Goal: Task Accomplishment & Management: Complete application form

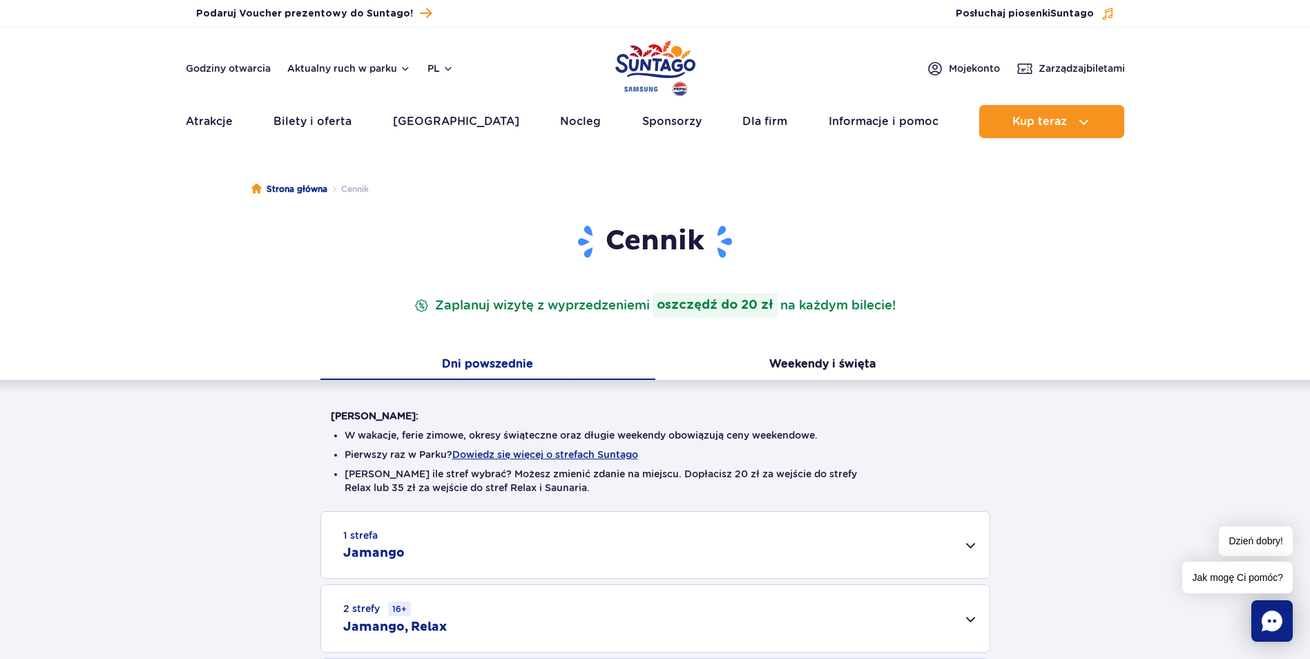
click at [1105, 426] on div "Warto wiedzieć: W wakacje, ferie zimowe, okresy świąteczne oraz długie weekendy…" at bounding box center [655, 553] width 1310 height 347
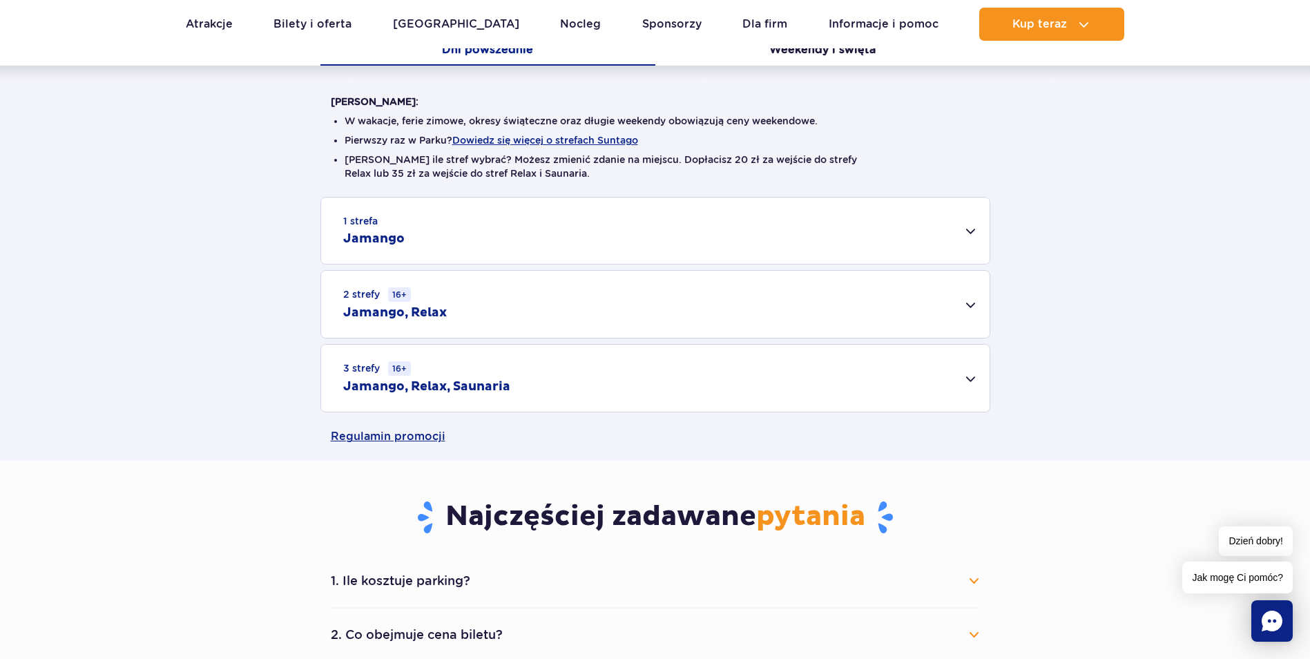
scroll to position [345, 0]
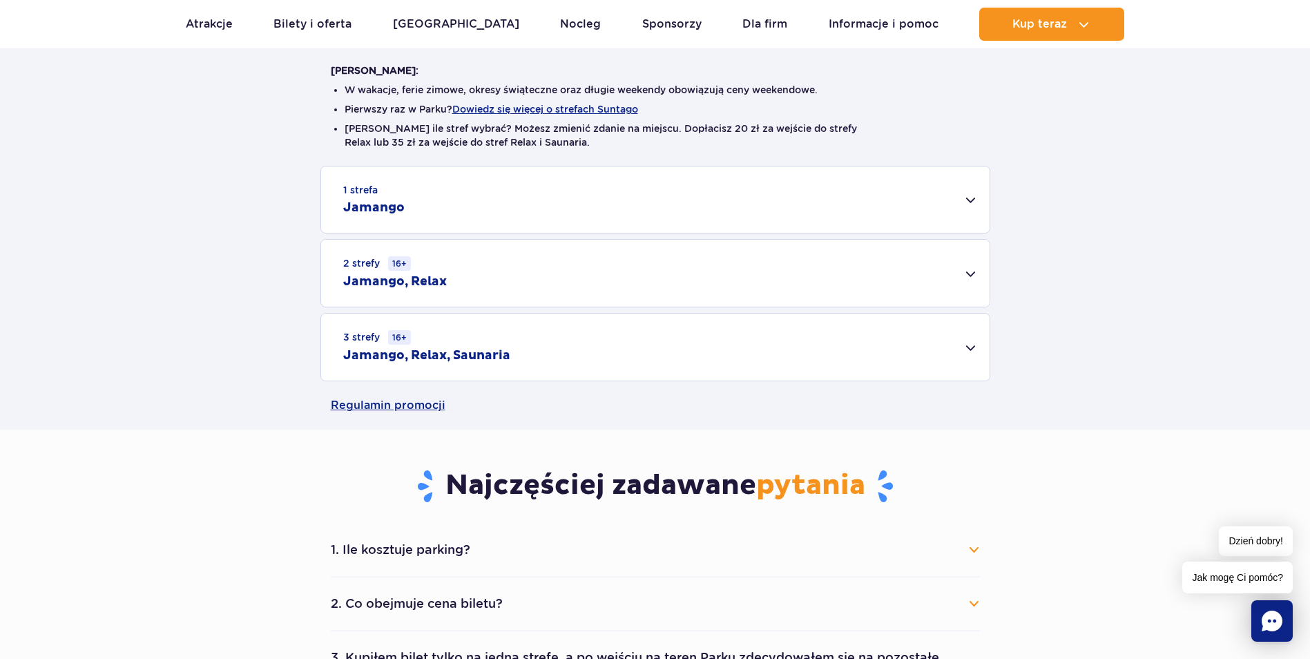
click at [607, 193] on div "1 strefa Jamango" at bounding box center [655, 199] width 669 height 66
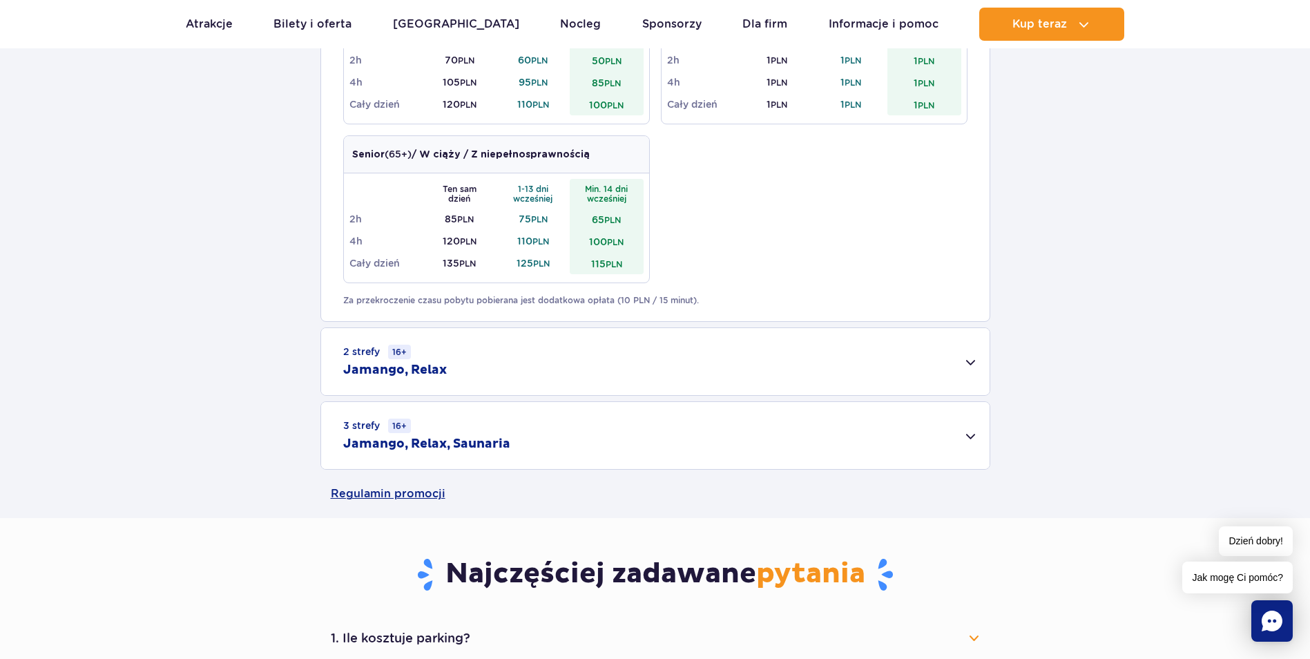
scroll to position [829, 0]
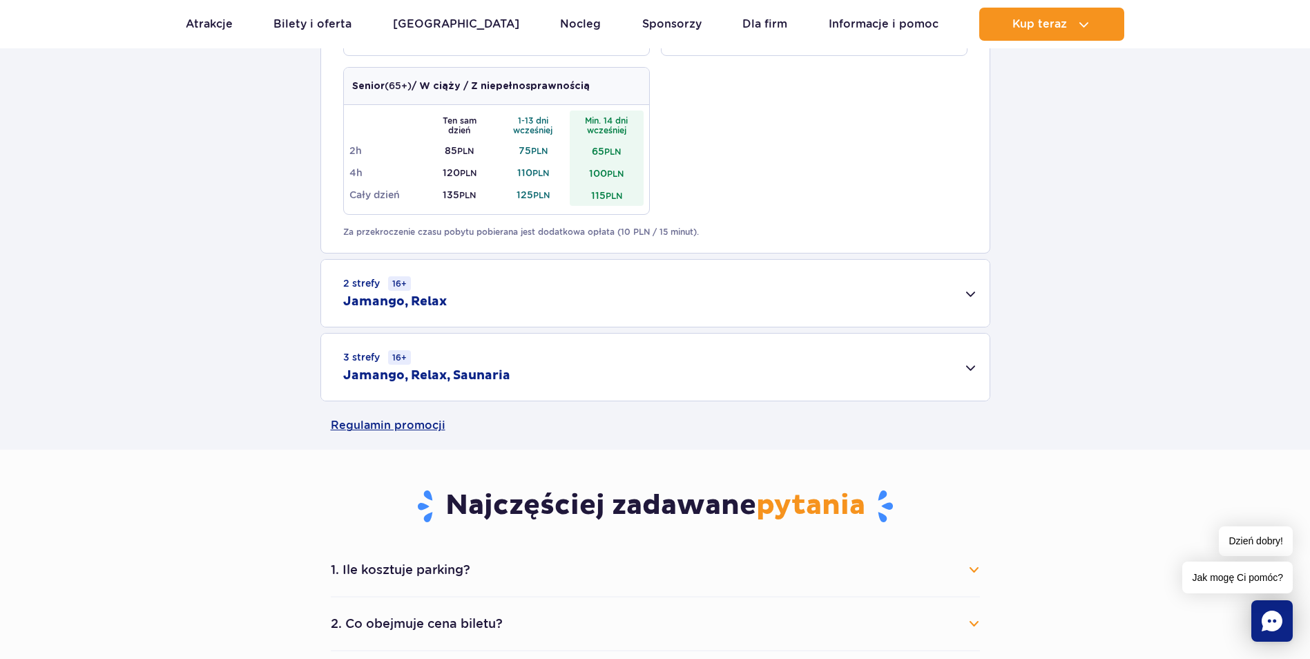
click at [557, 289] on div "2 strefy 16+ Jamango, Relax" at bounding box center [655, 293] width 669 height 67
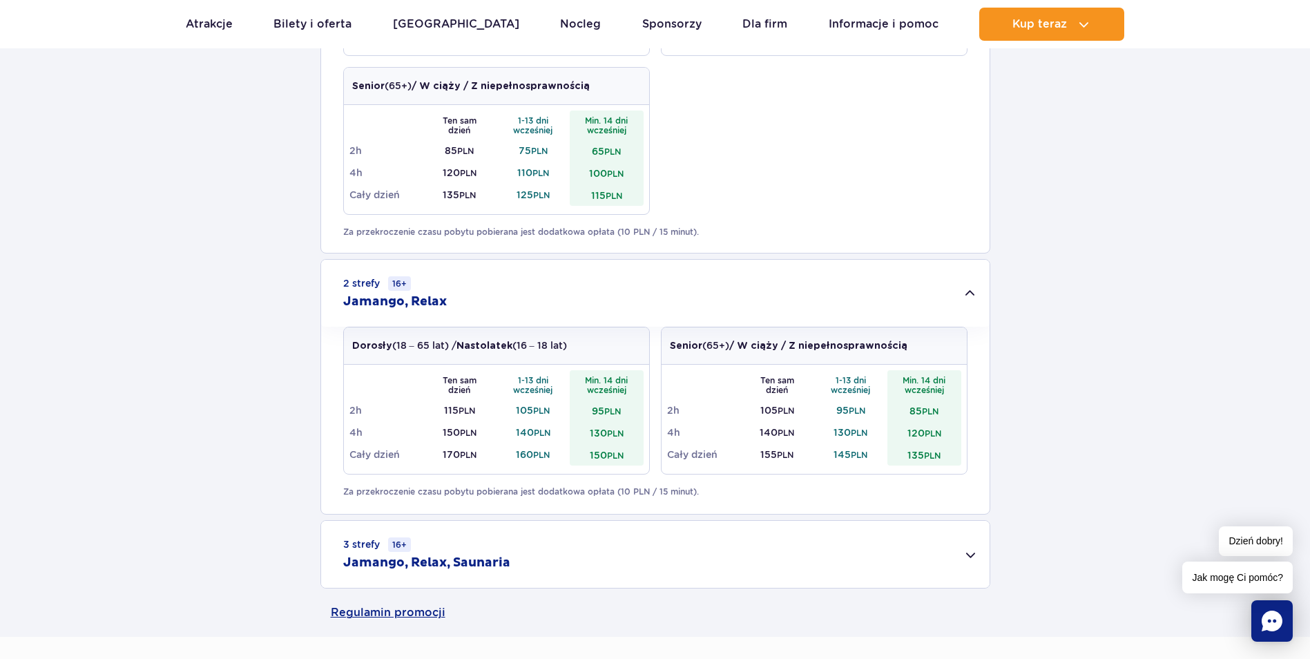
click at [270, 426] on div "1 strefa Jamango Dorosły (18 – 65 lat) / Nastolatek (16 – 18 lat) Ten sam dzień…" at bounding box center [655, 135] width 1310 height 906
drag, startPoint x: 345, startPoint y: 491, endPoint x: 685, endPoint y: 490, distance: 339.9
click at [685, 490] on p "Za przekroczenie czasu pobytu pobierana jest dodatkowa opłata (10 PLN / 15 minu…" at bounding box center [655, 492] width 624 height 12
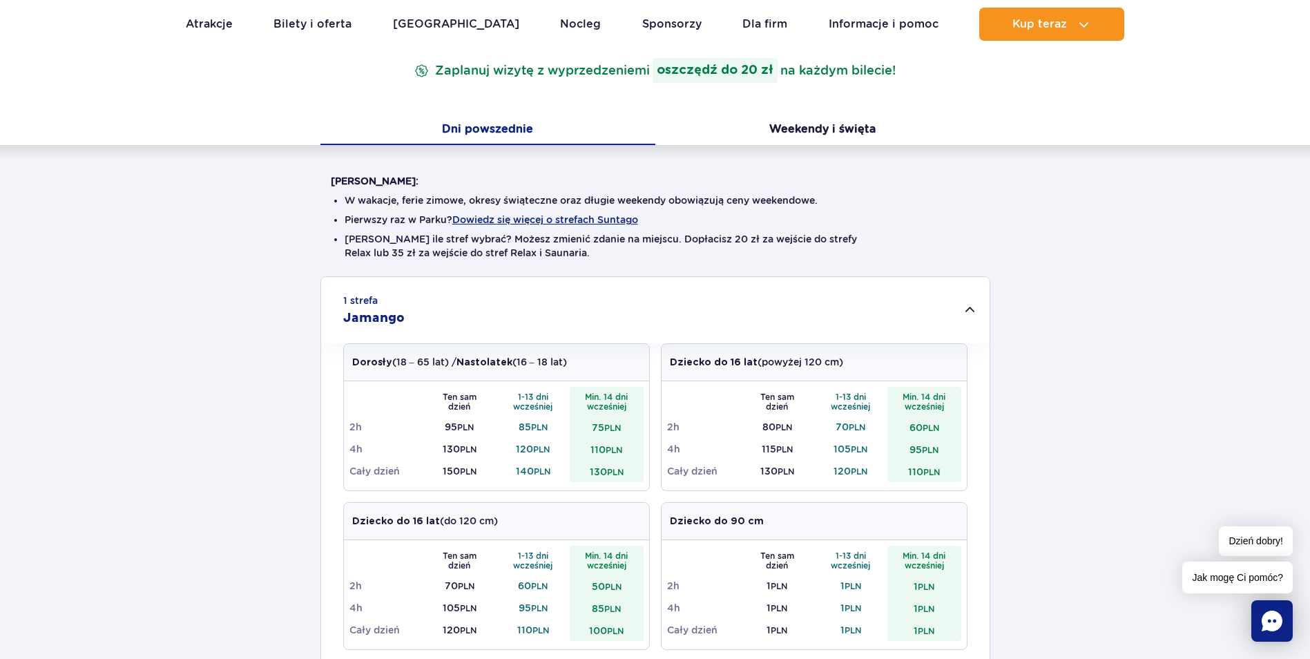
scroll to position [207, 0]
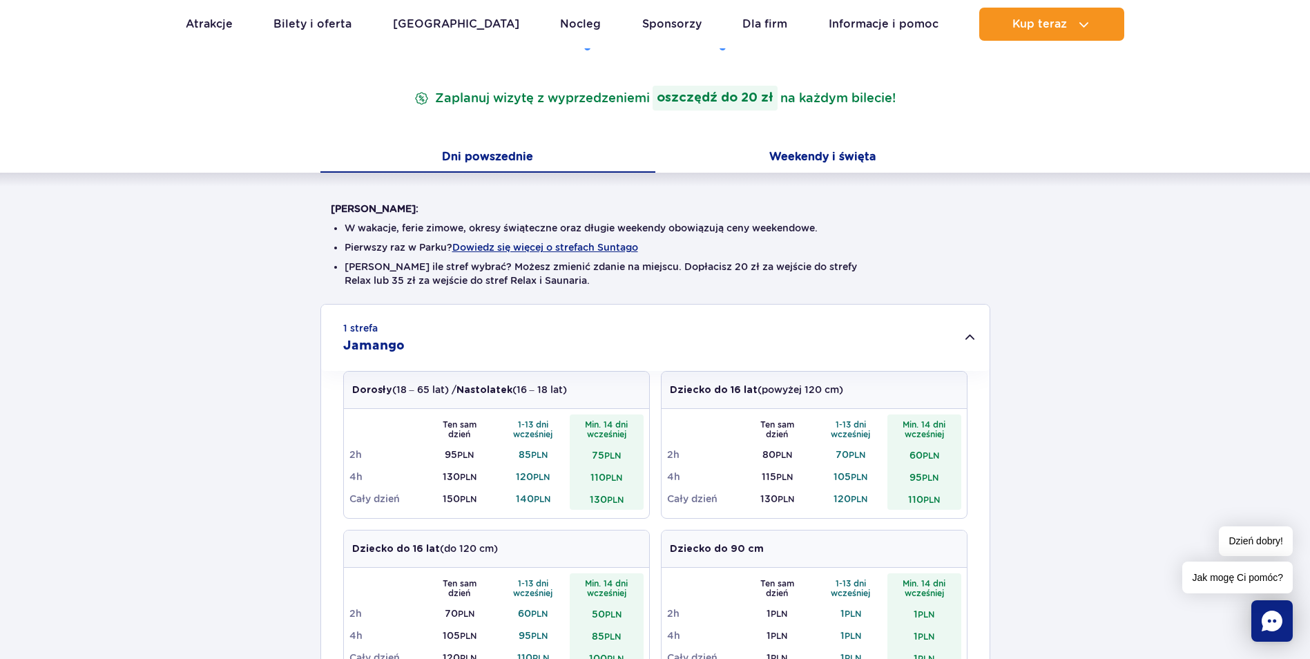
click at [810, 158] on button "Weekendy i święta" at bounding box center [823, 158] width 335 height 29
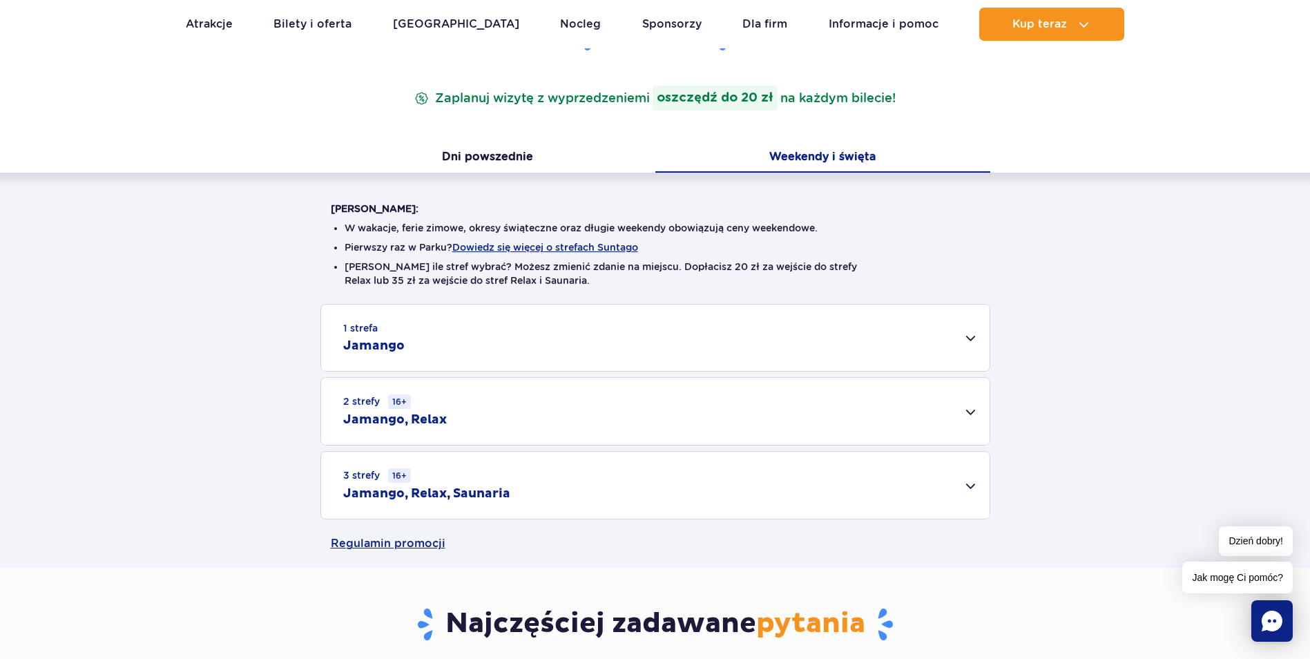
click at [602, 412] on div "2 strefy 16+ Jamango, Relax" at bounding box center [655, 411] width 669 height 67
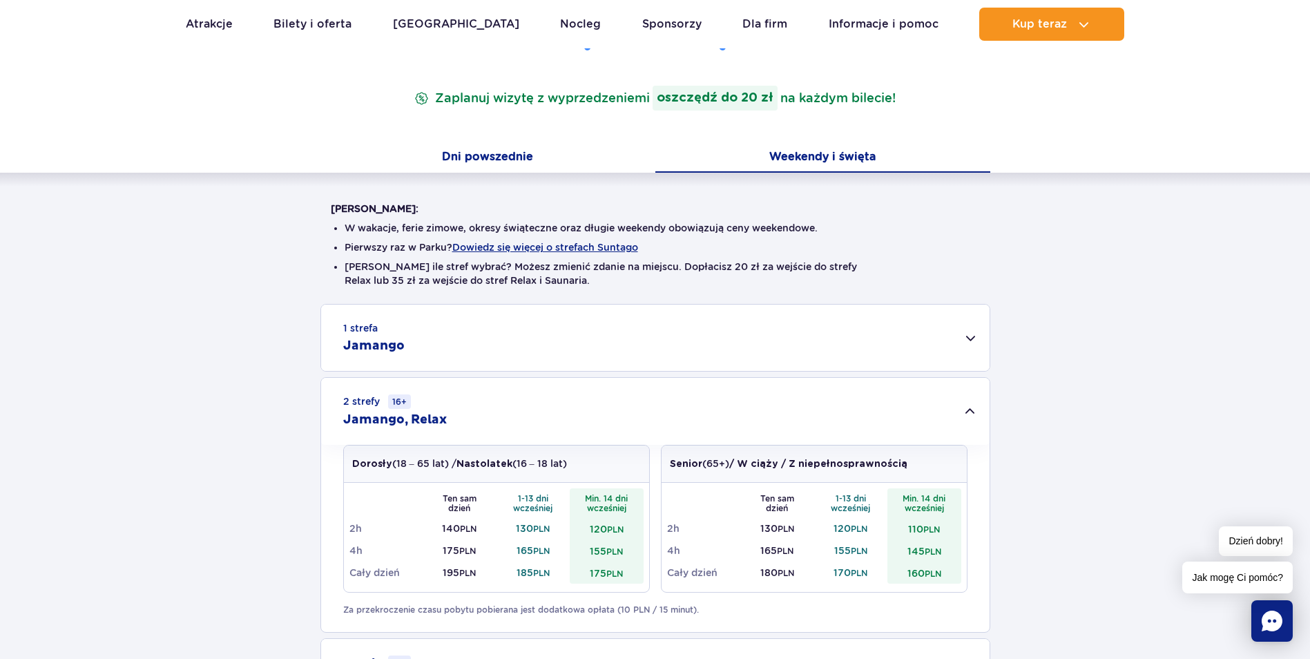
click at [499, 152] on button "Dni powszednie" at bounding box center [488, 158] width 335 height 29
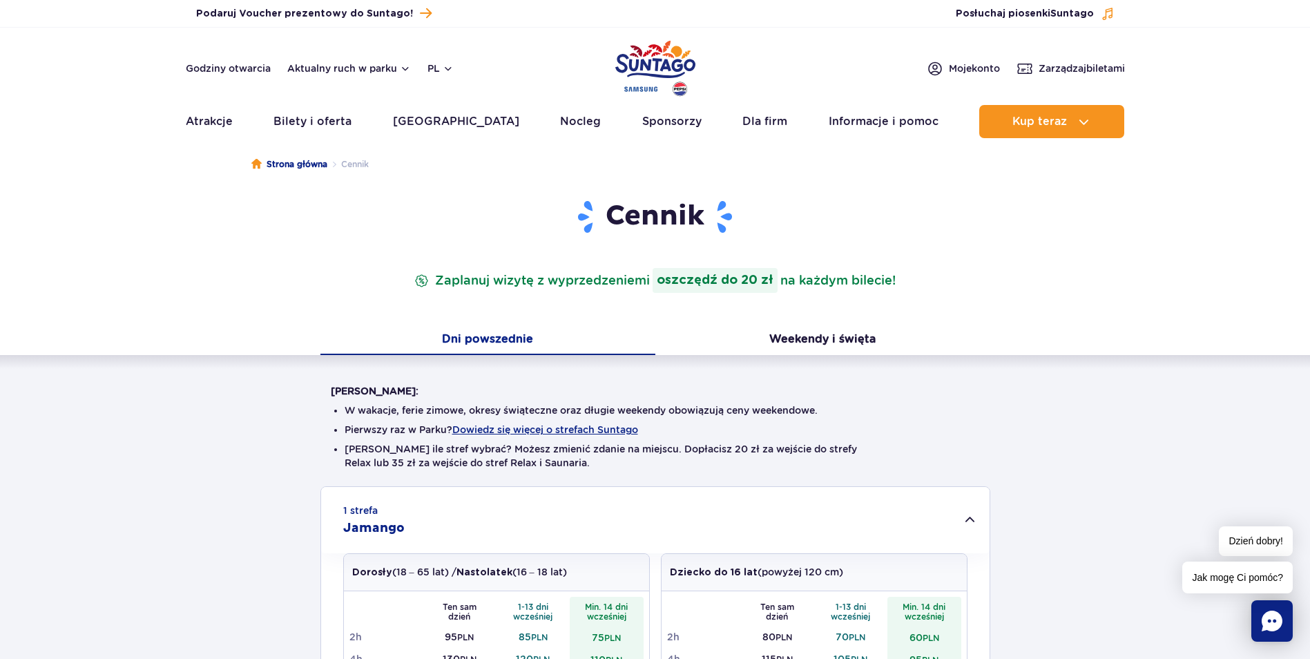
scroll to position [0, 0]
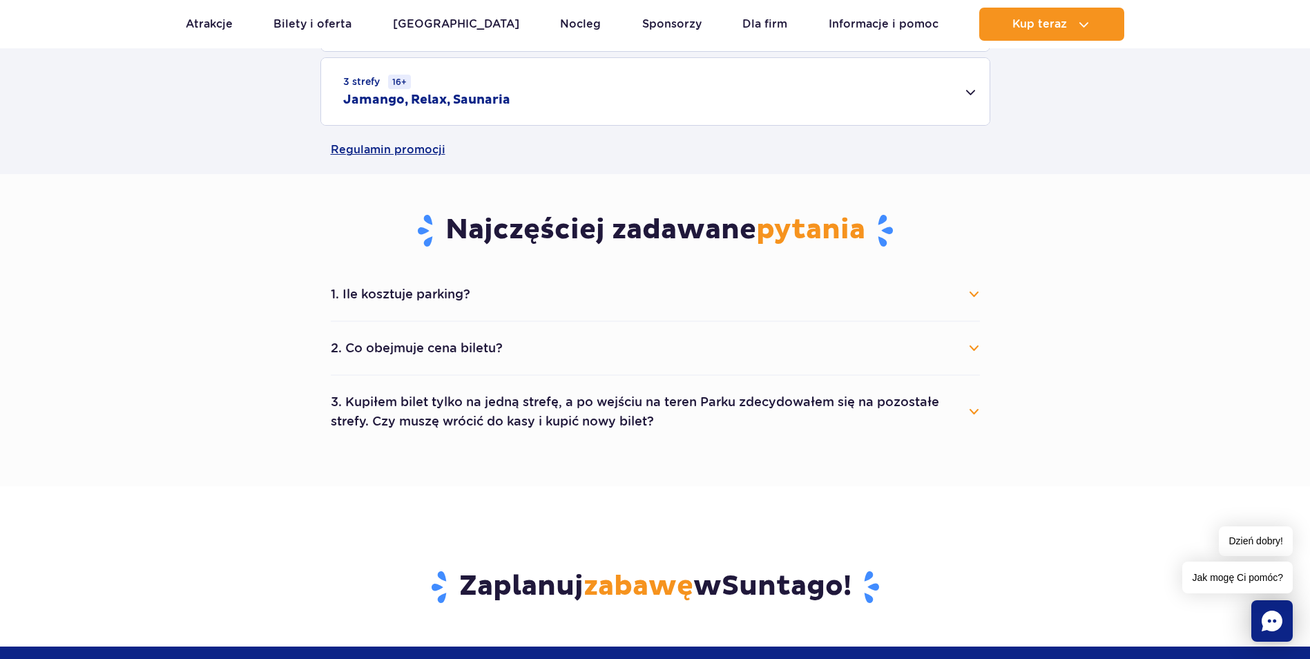
scroll to position [1105, 0]
click at [410, 352] on button "2. Co obejmuje cena biletu?" at bounding box center [655, 347] width 649 height 30
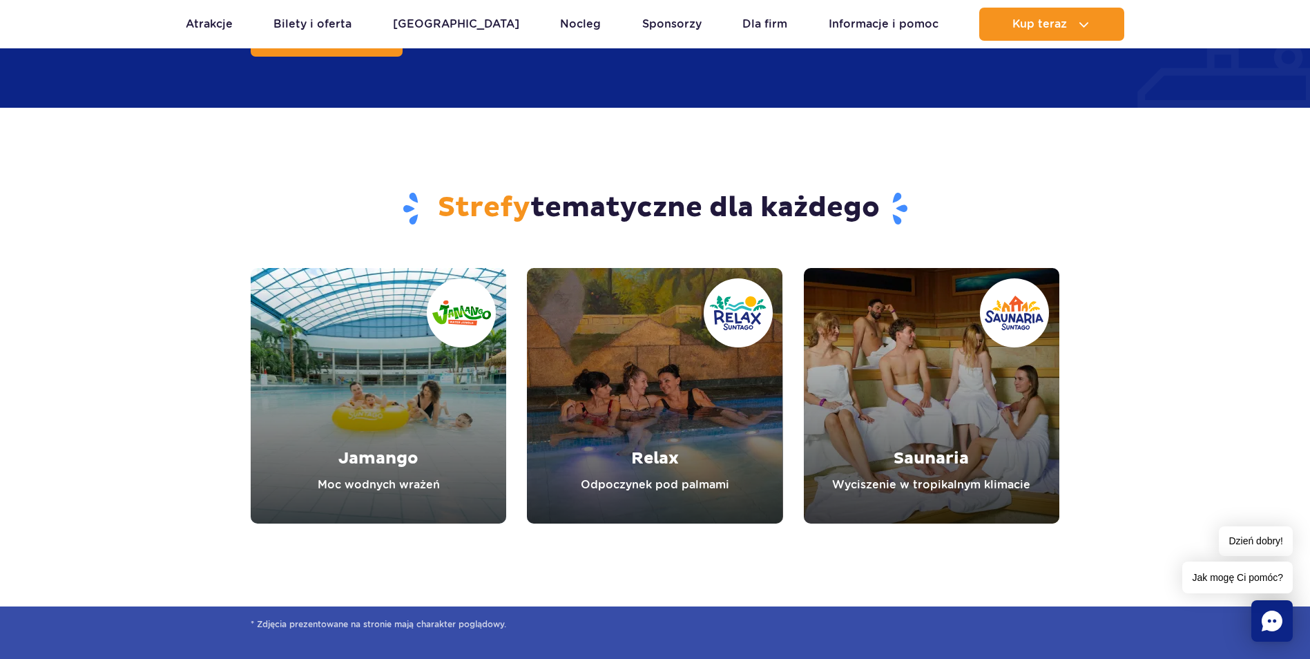
scroll to position [2003, 0]
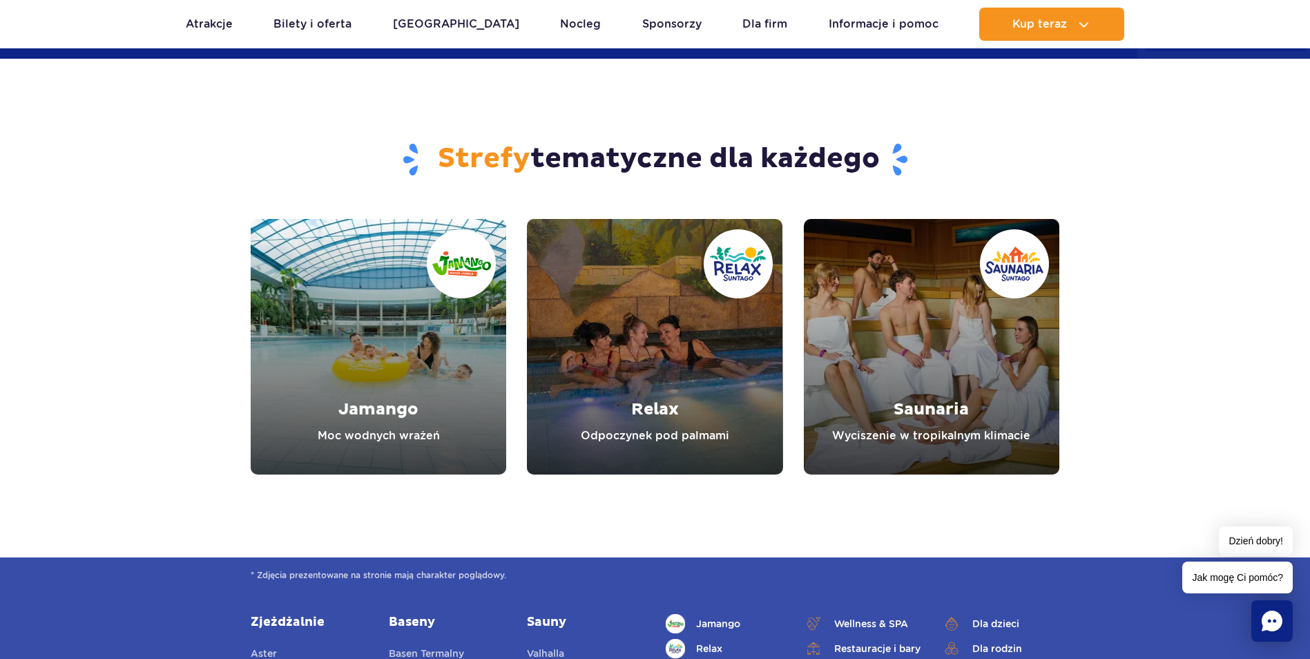
click at [654, 399] on link "Relax" at bounding box center [655, 347] width 256 height 256
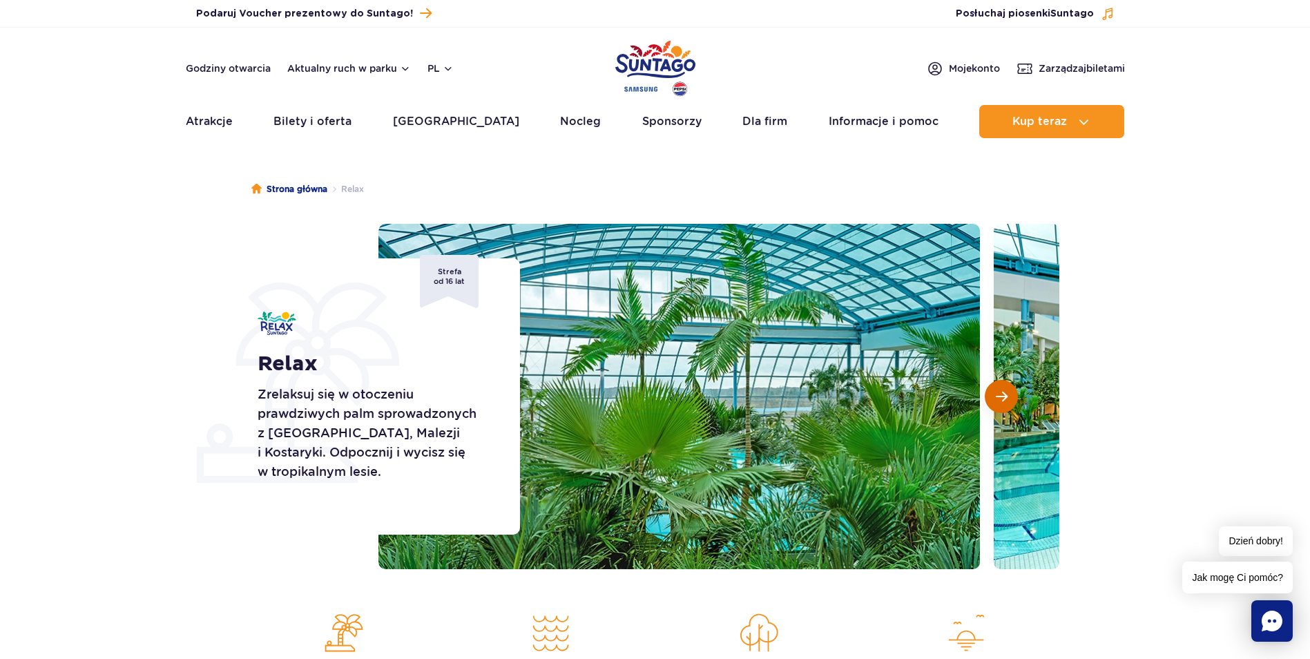
click at [1009, 395] on button "Następny slajd" at bounding box center [1001, 396] width 33 height 33
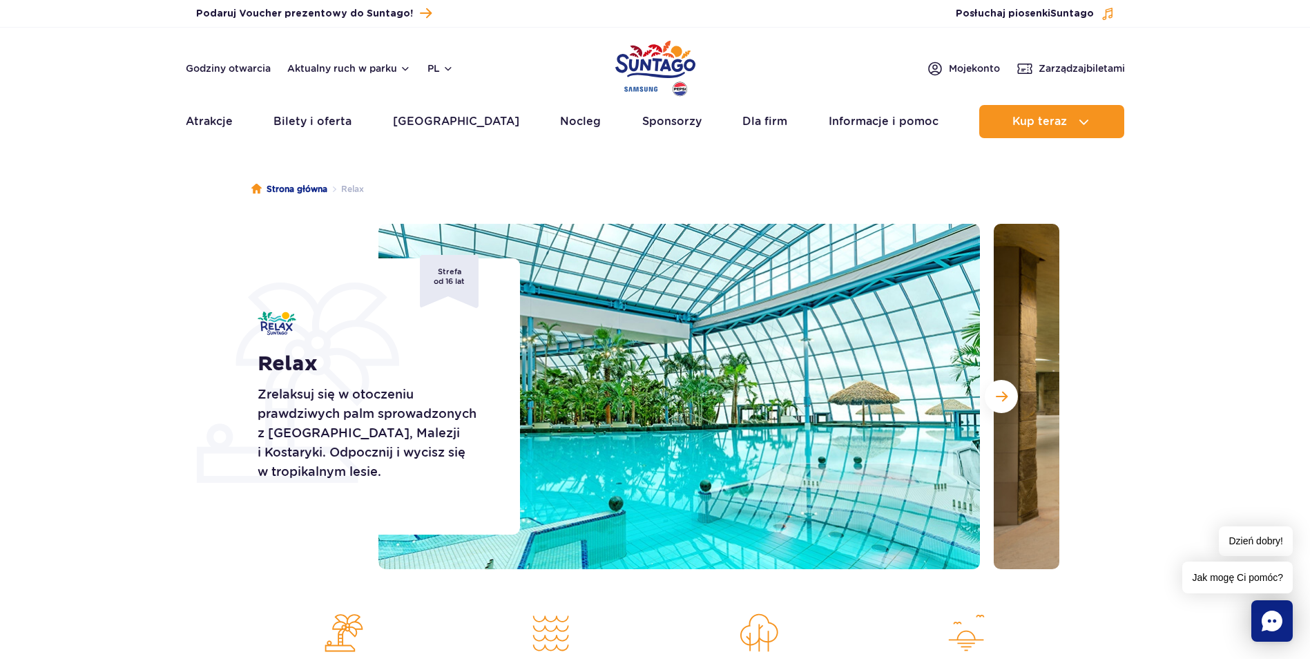
click at [690, 443] on img at bounding box center [680, 396] width 602 height 345
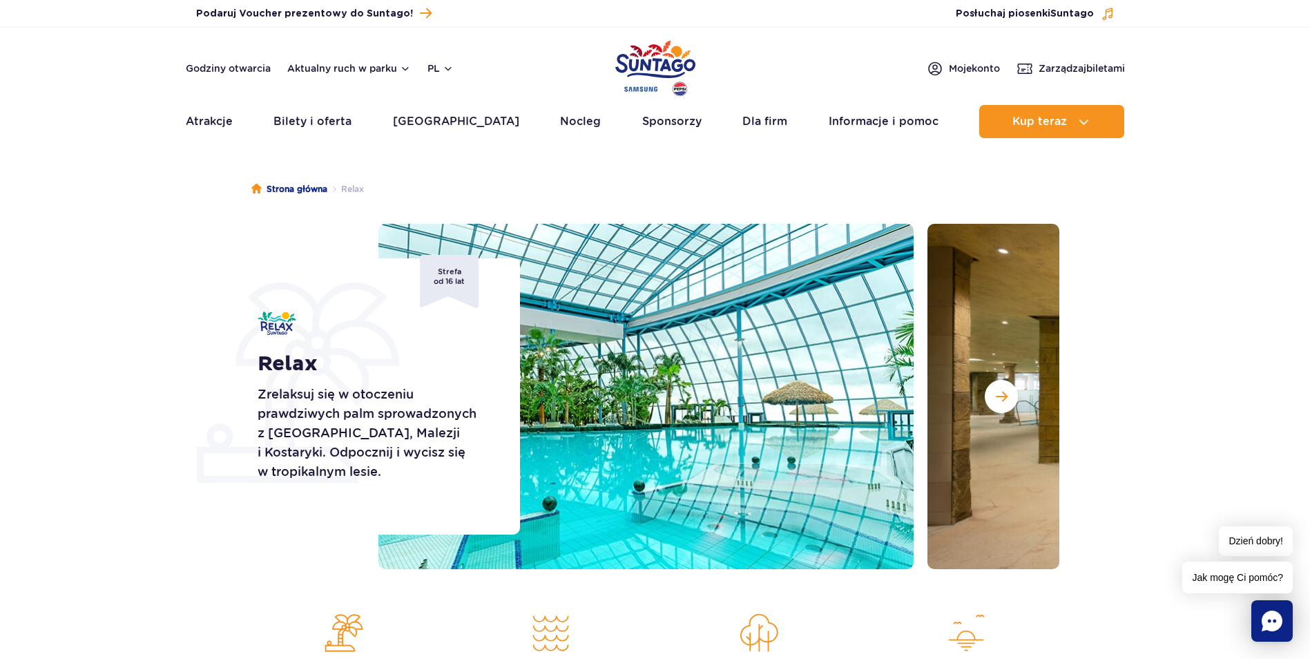
click at [779, 421] on img at bounding box center [613, 396] width 602 height 345
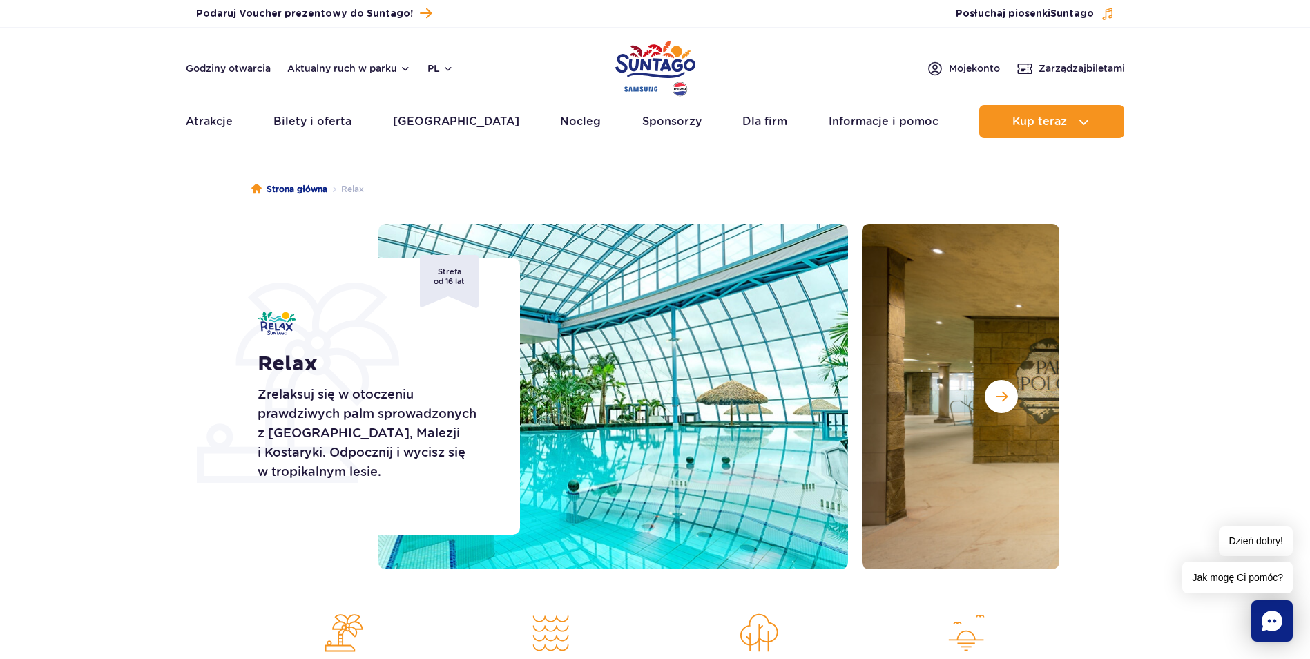
click at [564, 428] on img at bounding box center [548, 396] width 602 height 345
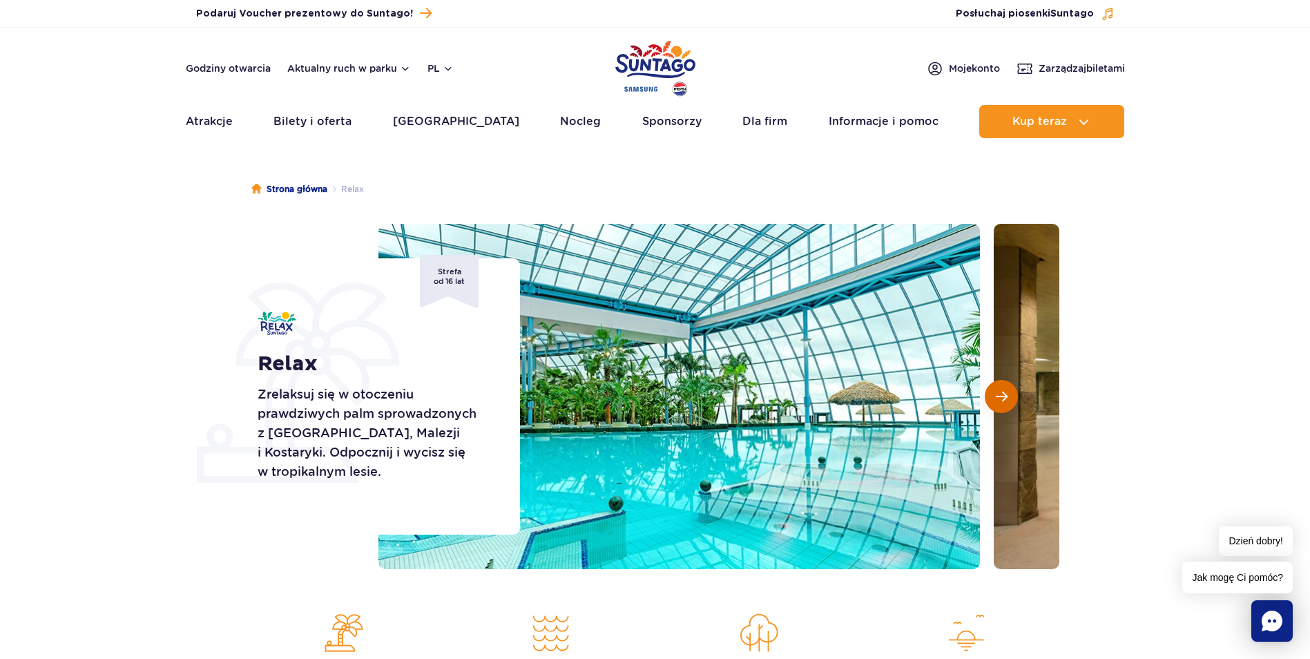
click at [1000, 394] on span "Następny slajd" at bounding box center [1002, 396] width 12 height 12
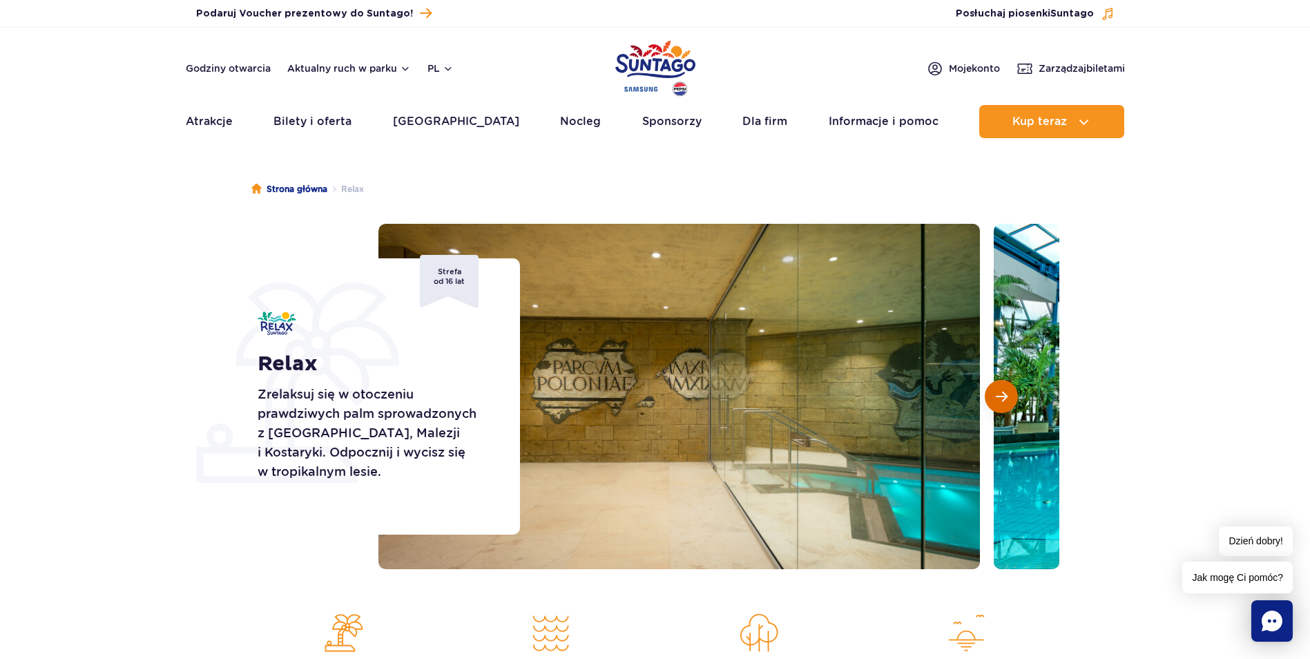
click at [1000, 394] on span "Następny slajd" at bounding box center [1002, 396] width 12 height 12
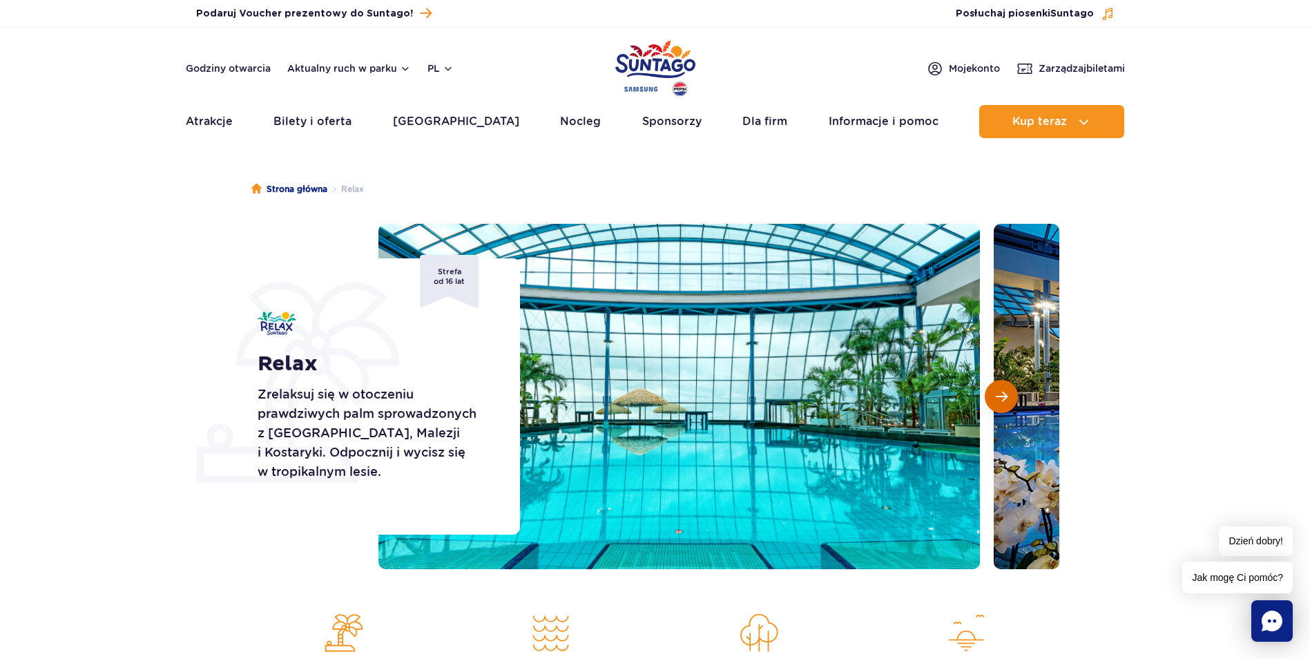
click at [1000, 394] on span "Następny slajd" at bounding box center [1002, 396] width 12 height 12
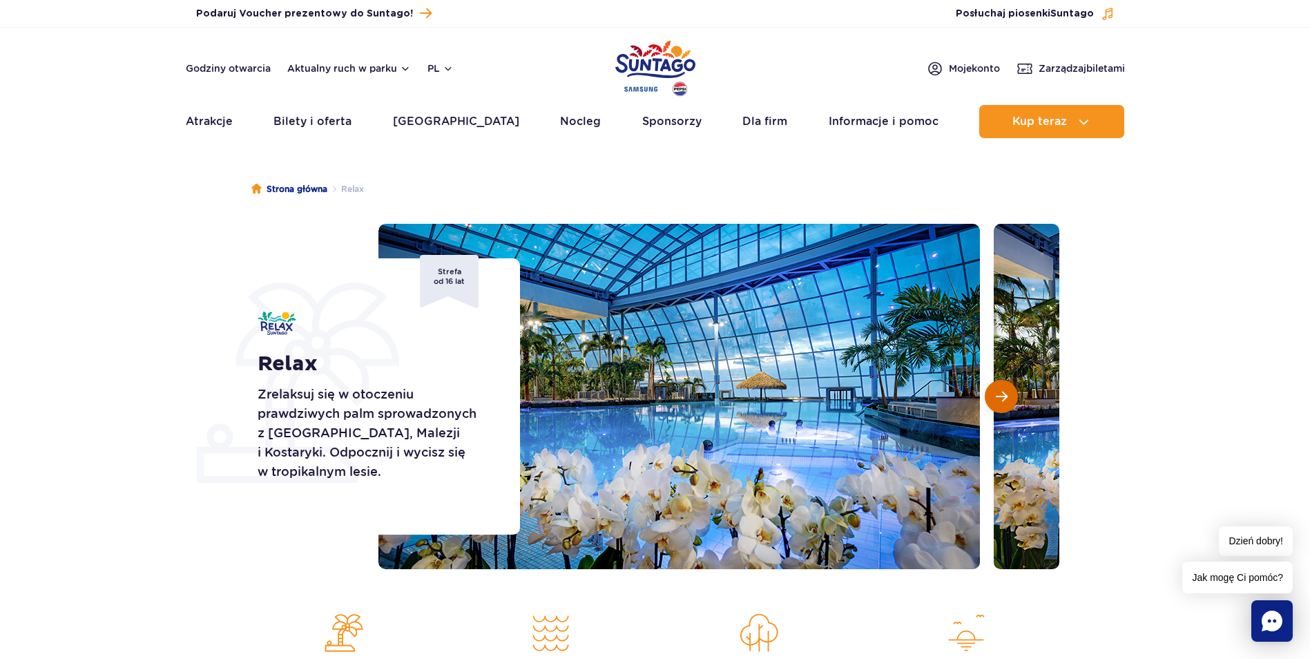
click at [1000, 394] on span "Następny slajd" at bounding box center [1002, 396] width 12 height 12
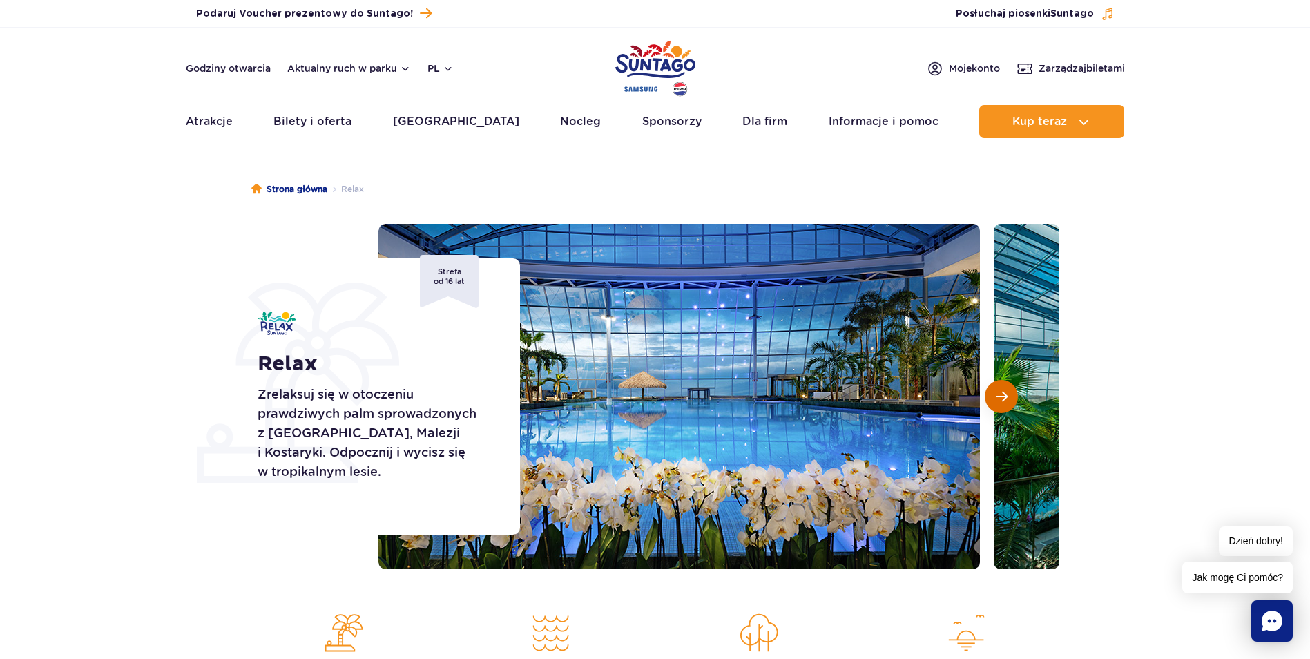
click at [1000, 394] on span "Następny slajd" at bounding box center [1002, 396] width 12 height 12
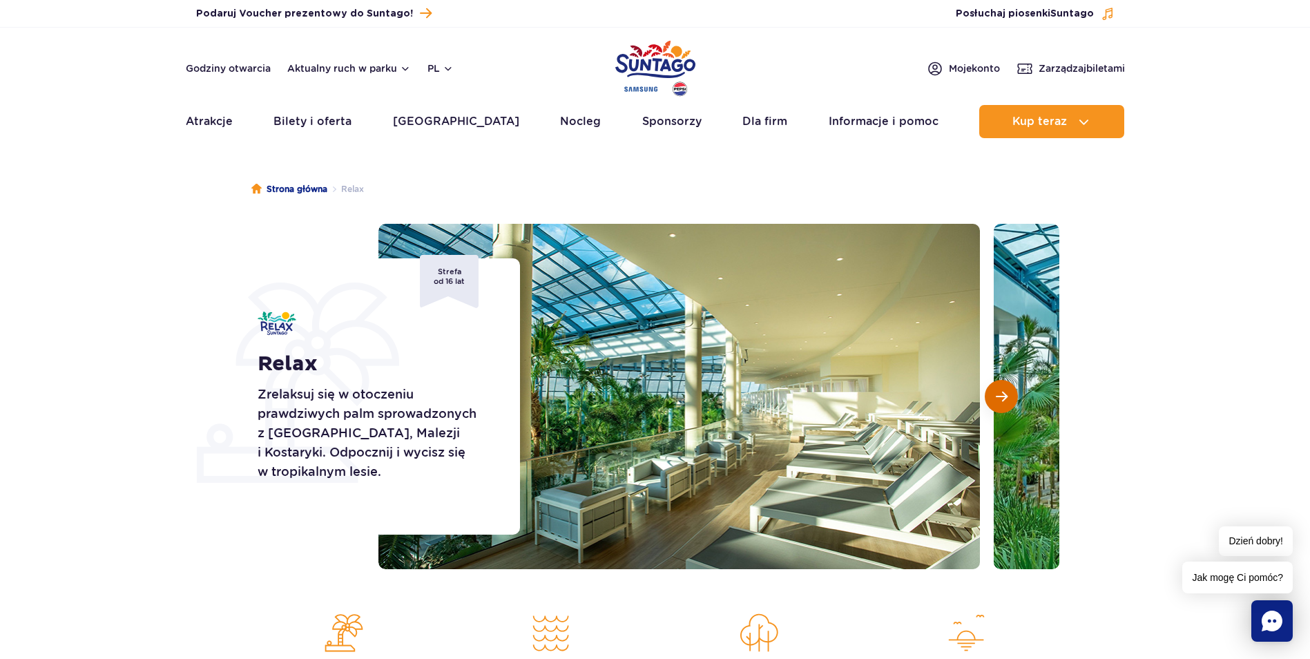
click at [1000, 394] on span "Następny slajd" at bounding box center [1002, 396] width 12 height 12
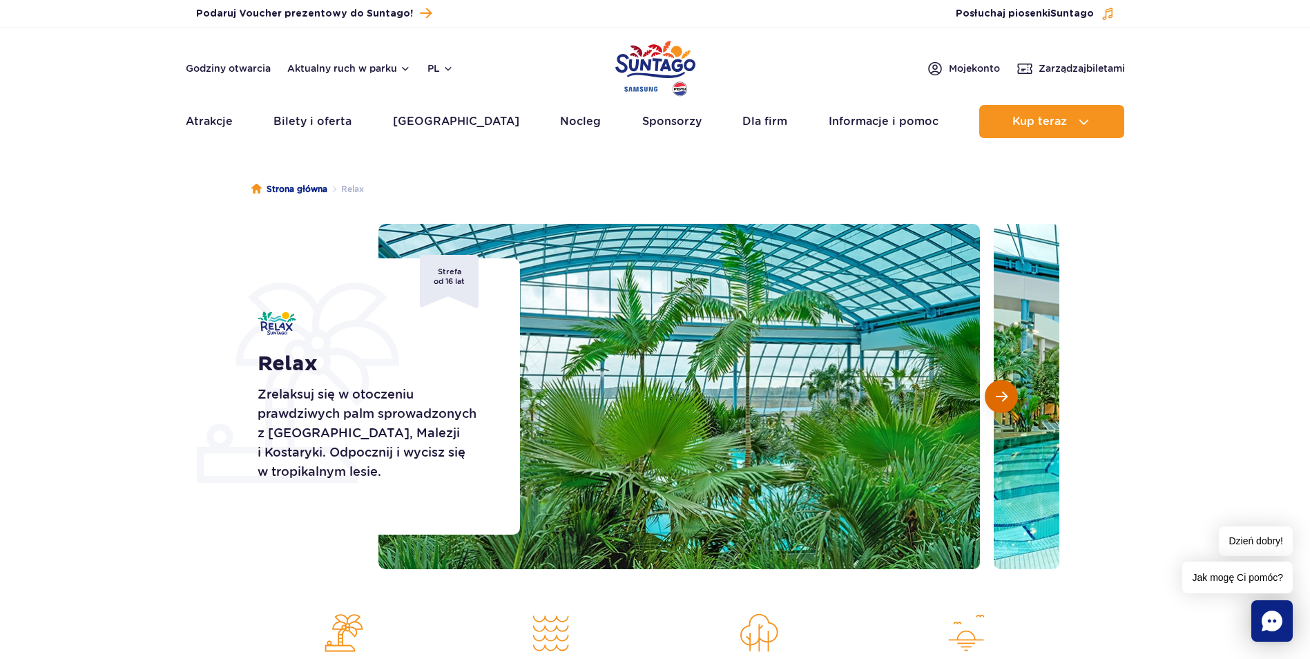
click at [1000, 394] on span "Następny slajd" at bounding box center [1002, 396] width 12 height 12
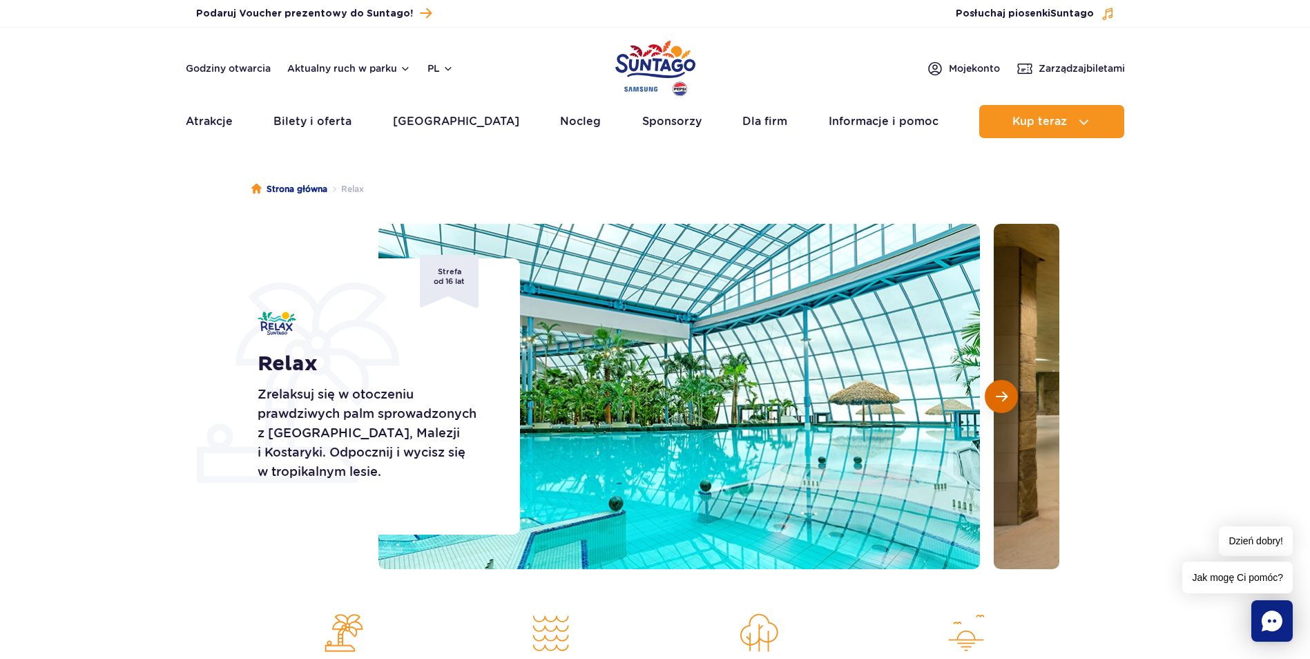
click at [1000, 394] on span "Następny slajd" at bounding box center [1002, 396] width 12 height 12
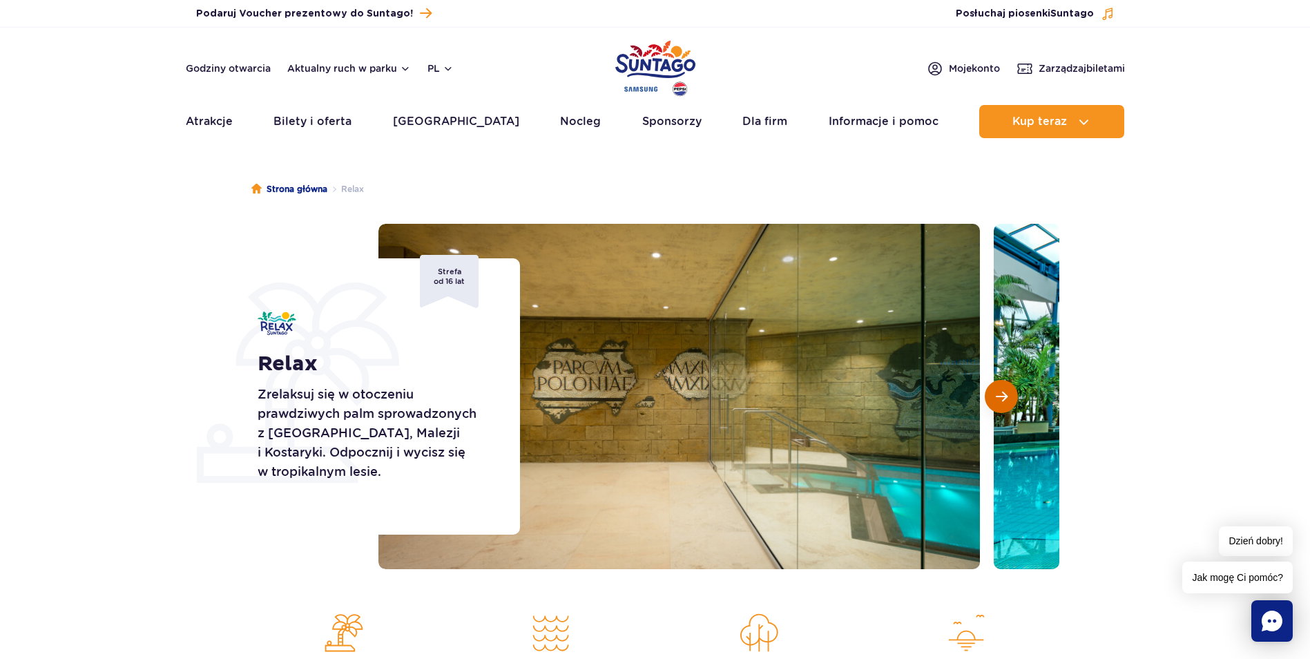
click at [1000, 394] on span "Następny slajd" at bounding box center [1002, 396] width 12 height 12
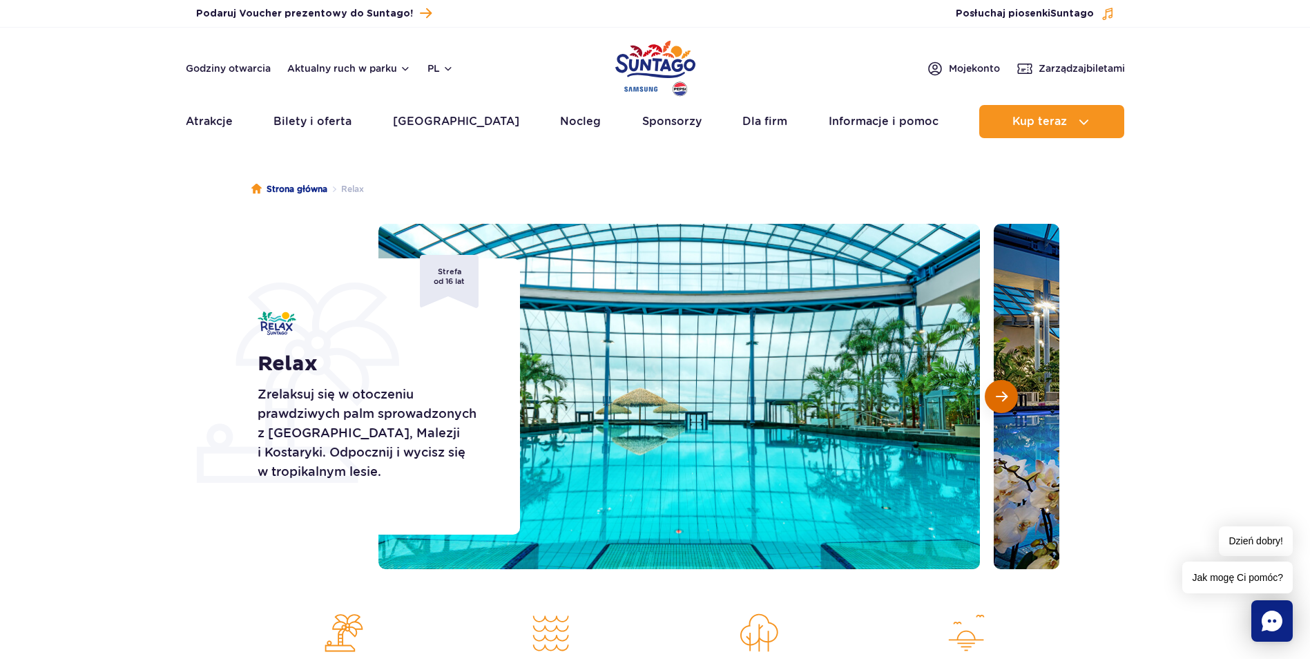
click at [1000, 394] on span "Następny slajd" at bounding box center [1002, 396] width 12 height 12
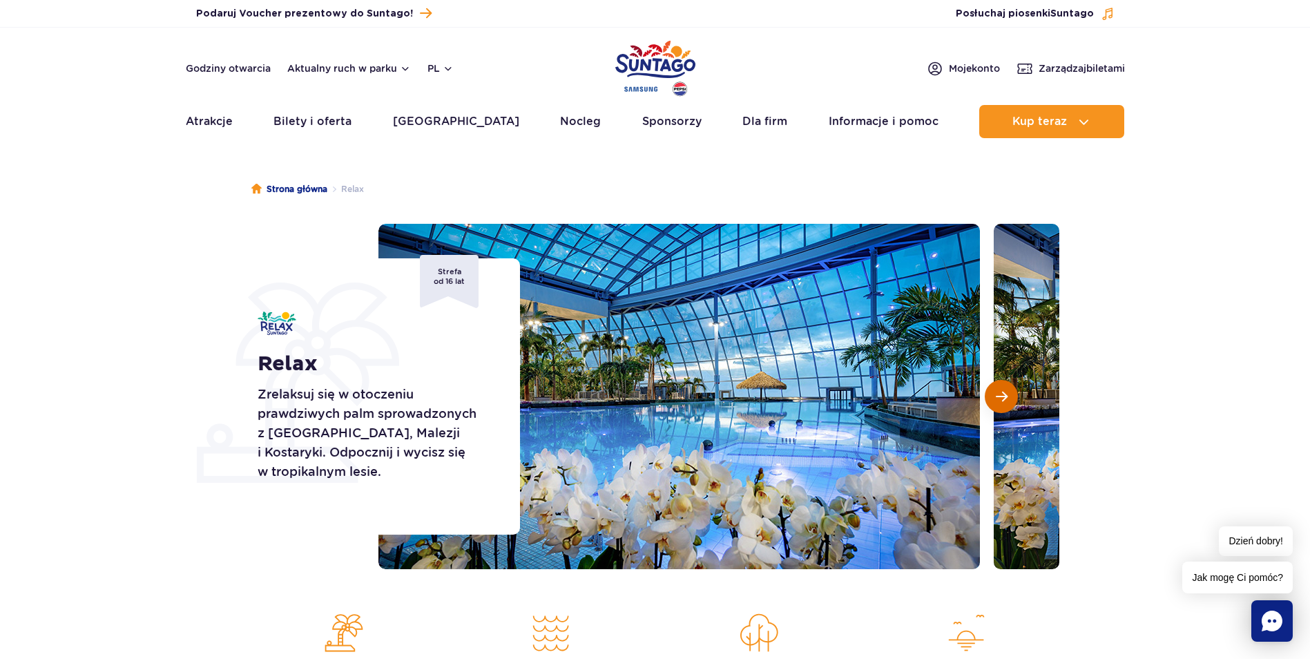
click at [1000, 394] on span "Następny slajd" at bounding box center [1002, 396] width 12 height 12
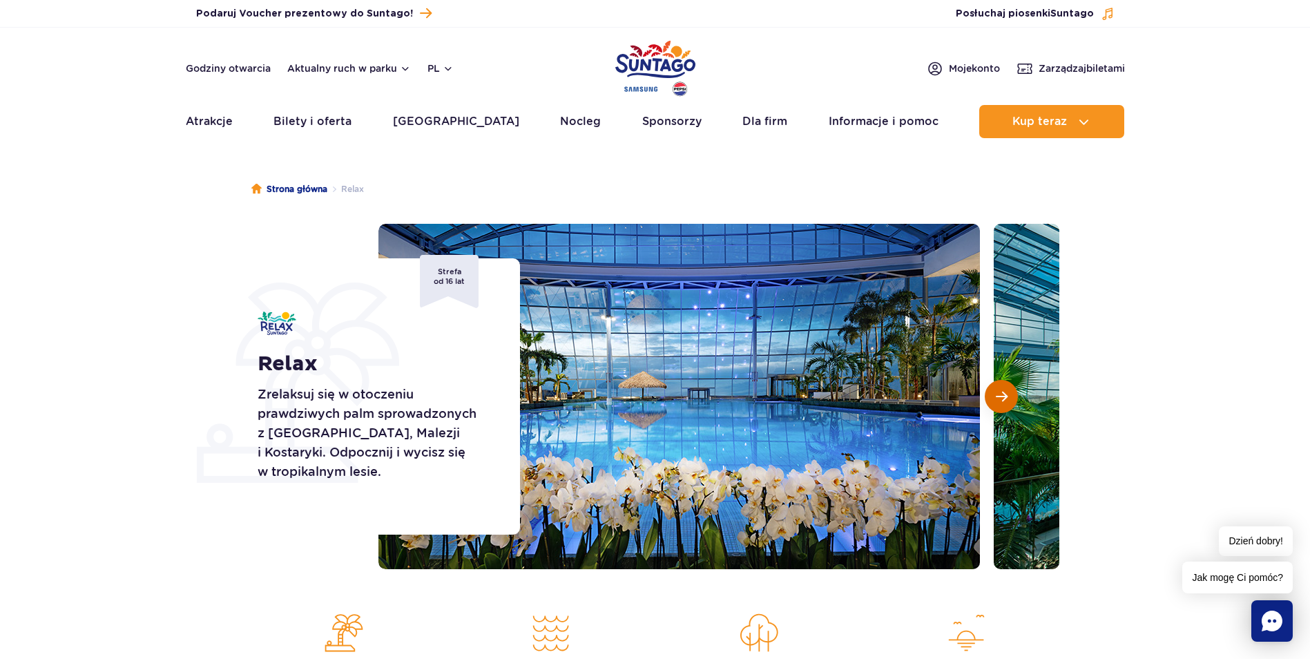
click at [1000, 394] on span "Następny slajd" at bounding box center [1002, 396] width 12 height 12
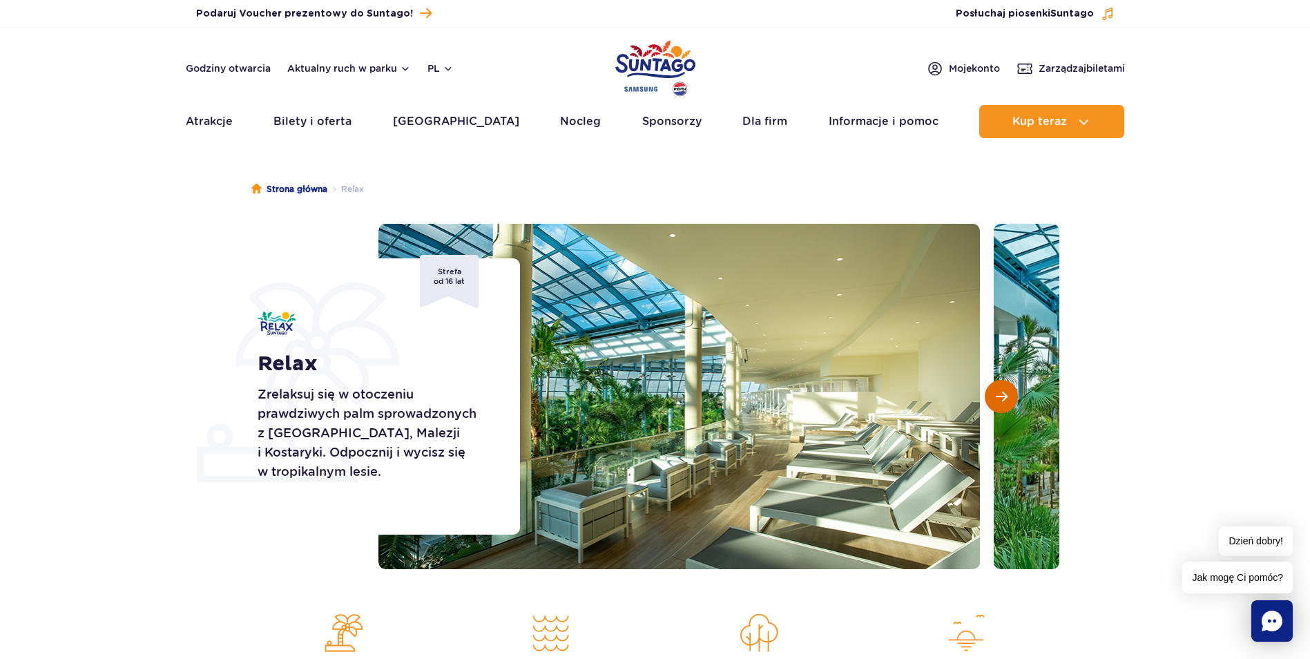
click at [1000, 394] on span "Następny slajd" at bounding box center [1002, 396] width 12 height 12
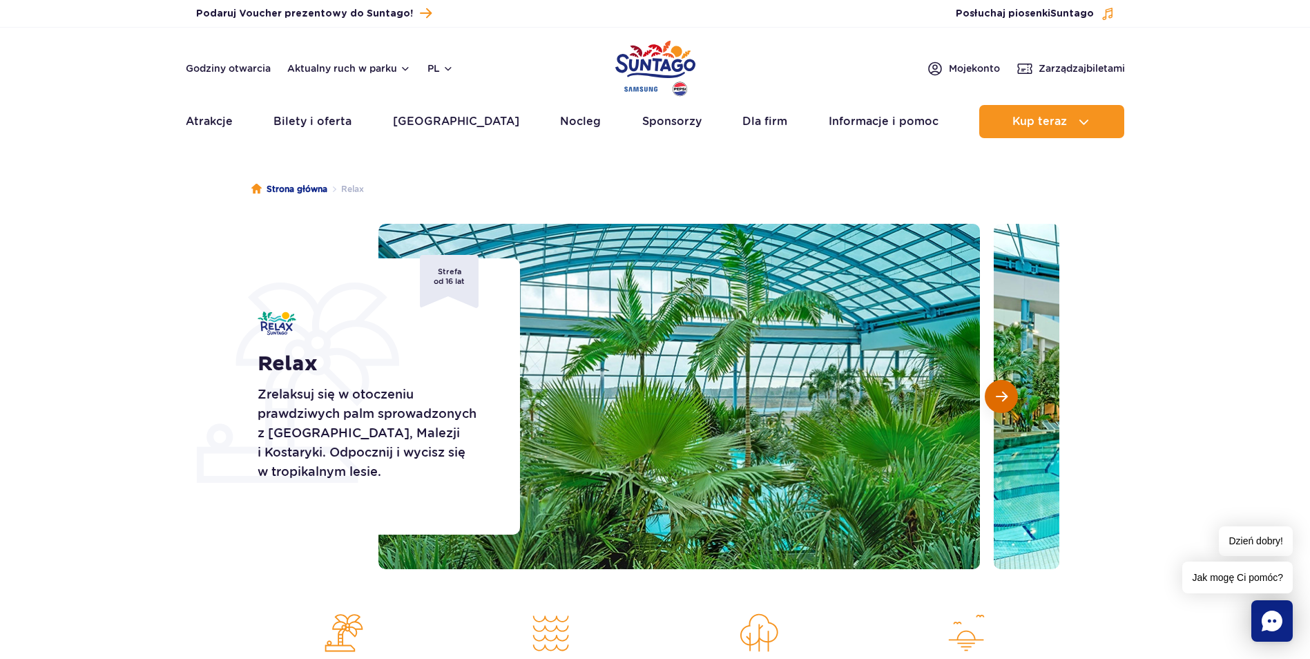
click at [1000, 394] on span "Następny slajd" at bounding box center [1002, 396] width 12 height 12
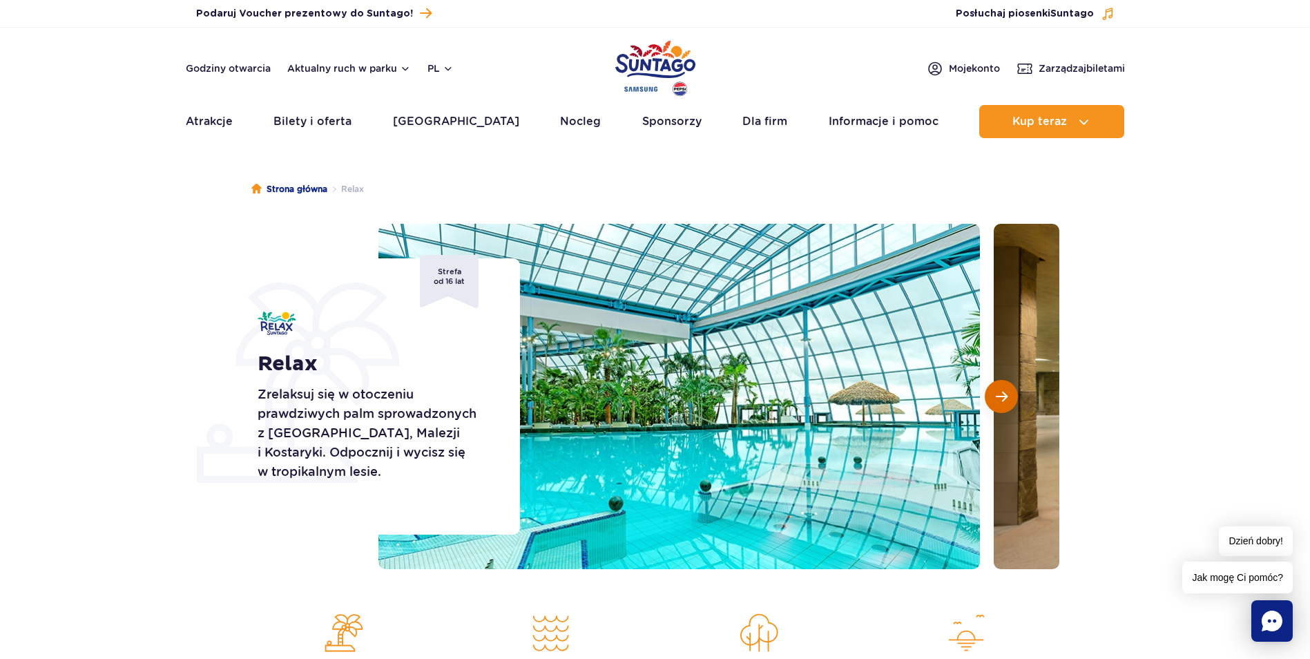
click at [1000, 394] on span "Następny slajd" at bounding box center [1002, 396] width 12 height 12
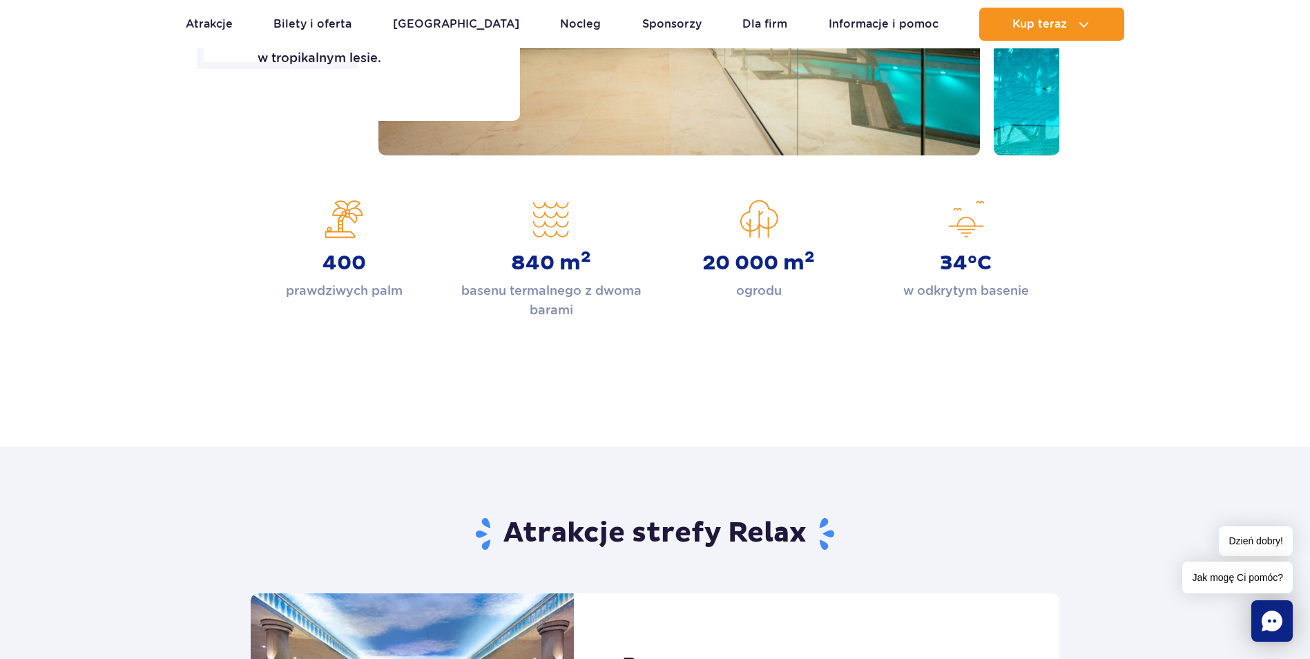
scroll to position [414, 0]
drag, startPoint x: 515, startPoint y: 264, endPoint x: 556, endPoint y: 258, distance: 41.9
click at [556, 258] on strong "840 m 2" at bounding box center [551, 262] width 80 height 25
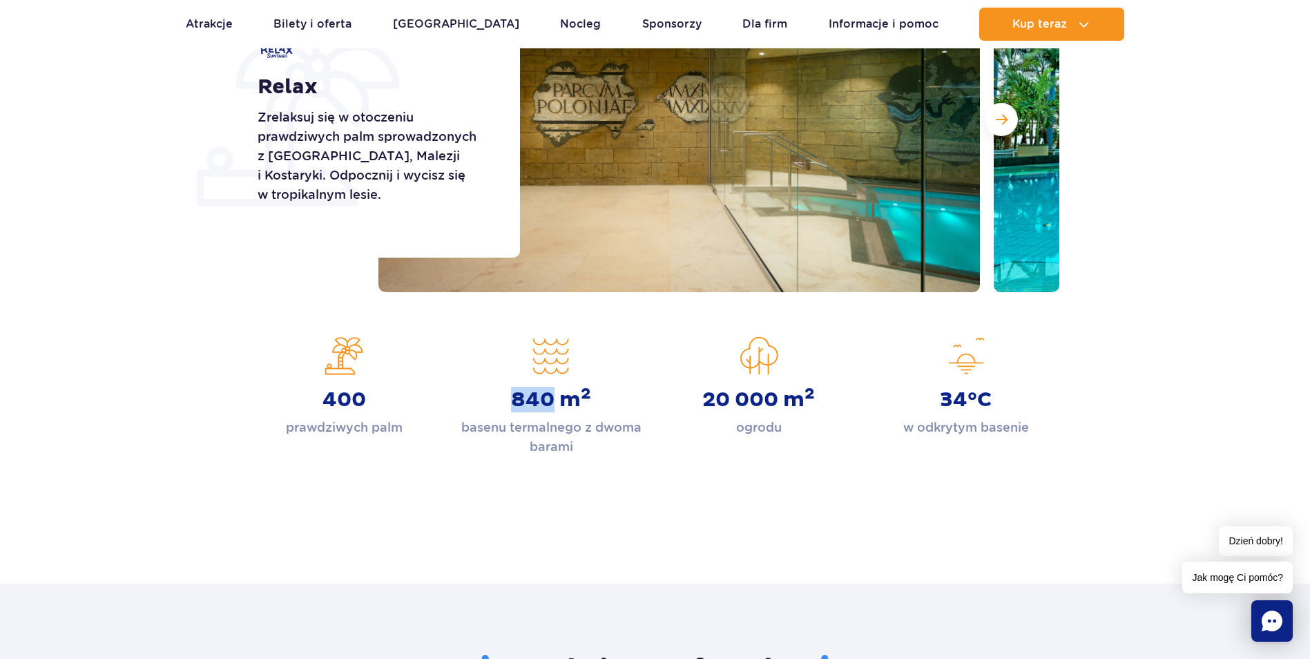
scroll to position [276, 0]
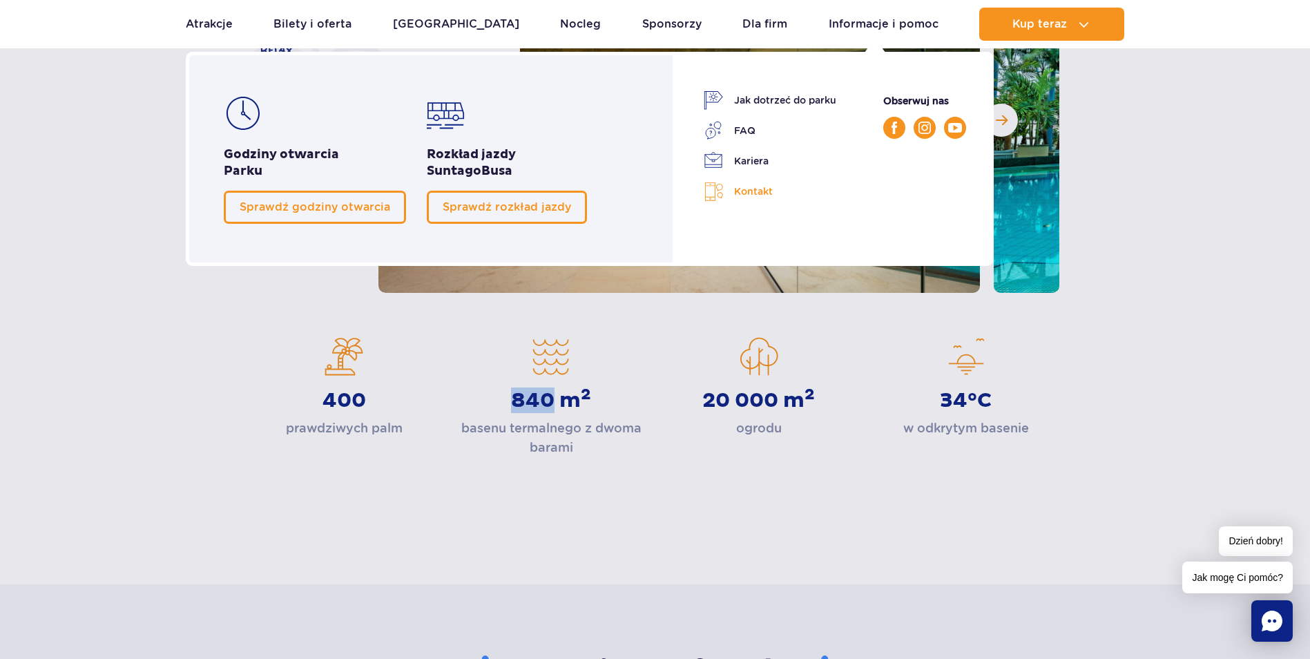
click at [748, 190] on link "Kontakt" at bounding box center [770, 192] width 133 height 20
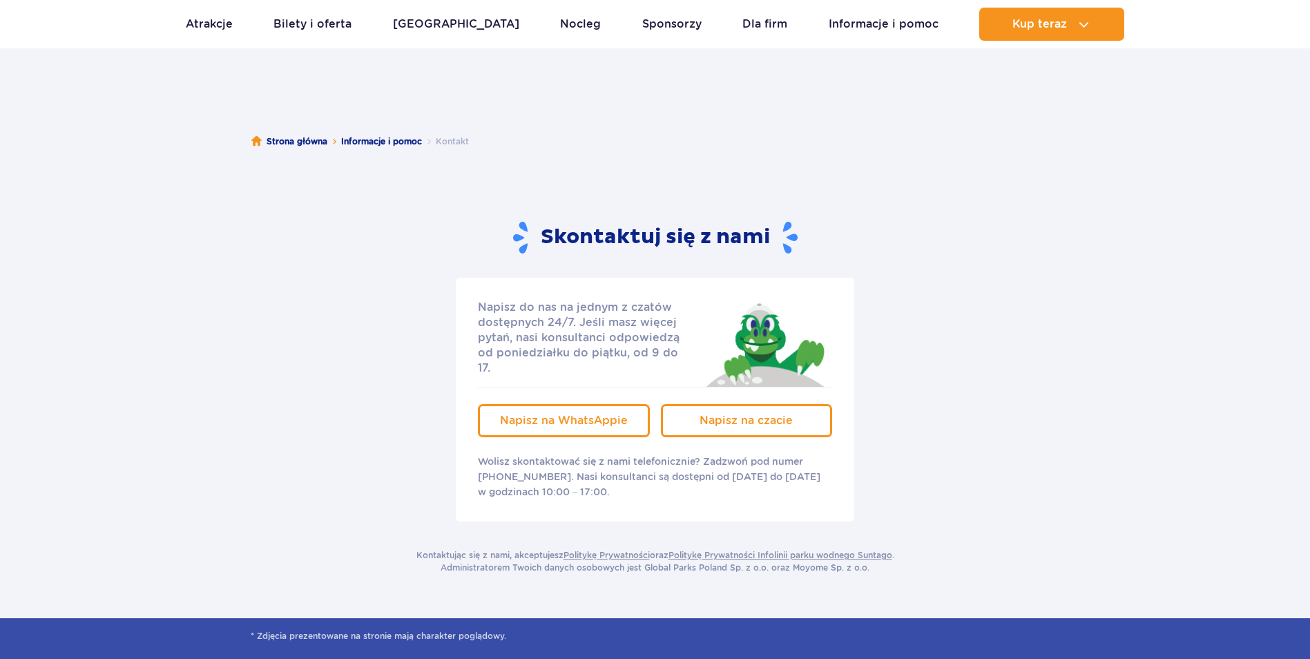
scroll to position [138, 0]
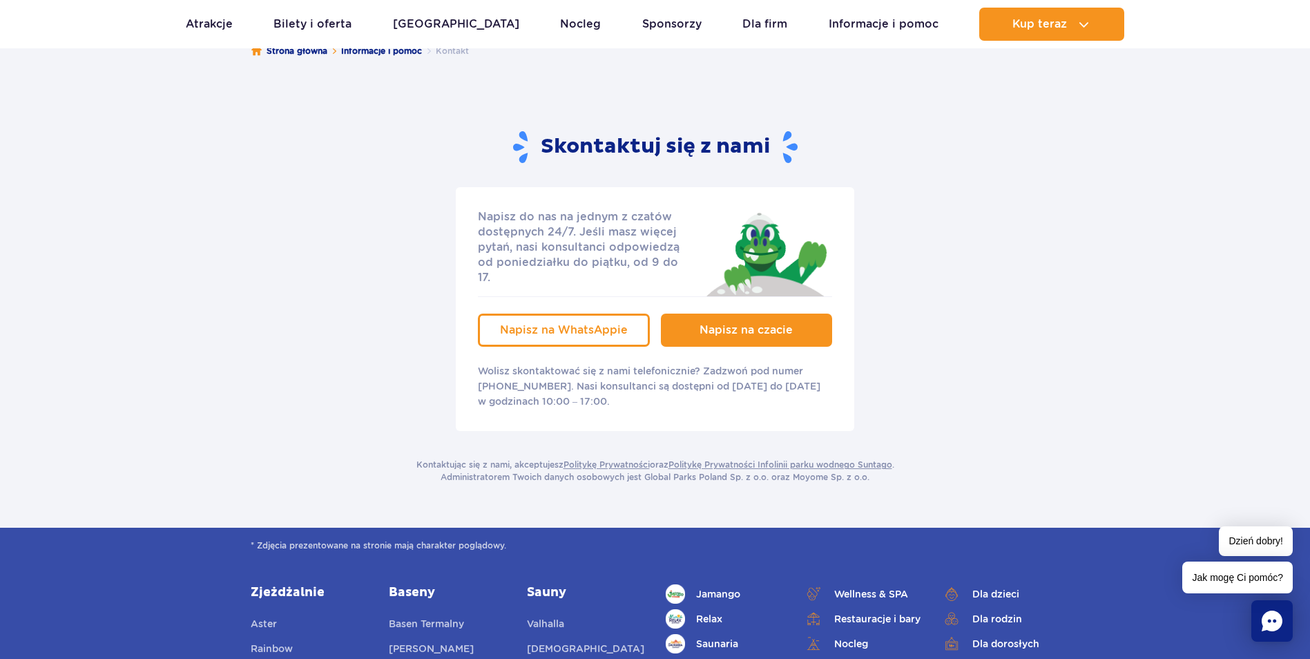
click at [753, 323] on span "Napisz na czacie" at bounding box center [746, 329] width 93 height 13
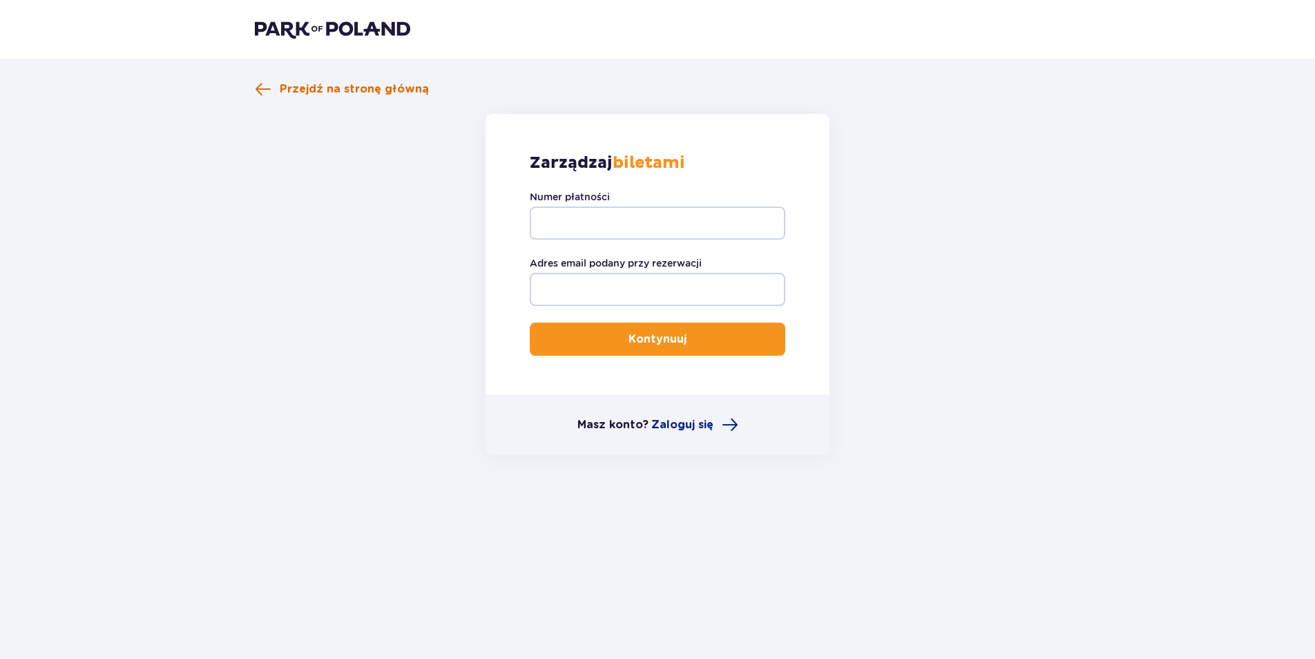
click at [325, 88] on span "Przejdź na stronę główną" at bounding box center [354, 89] width 149 height 15
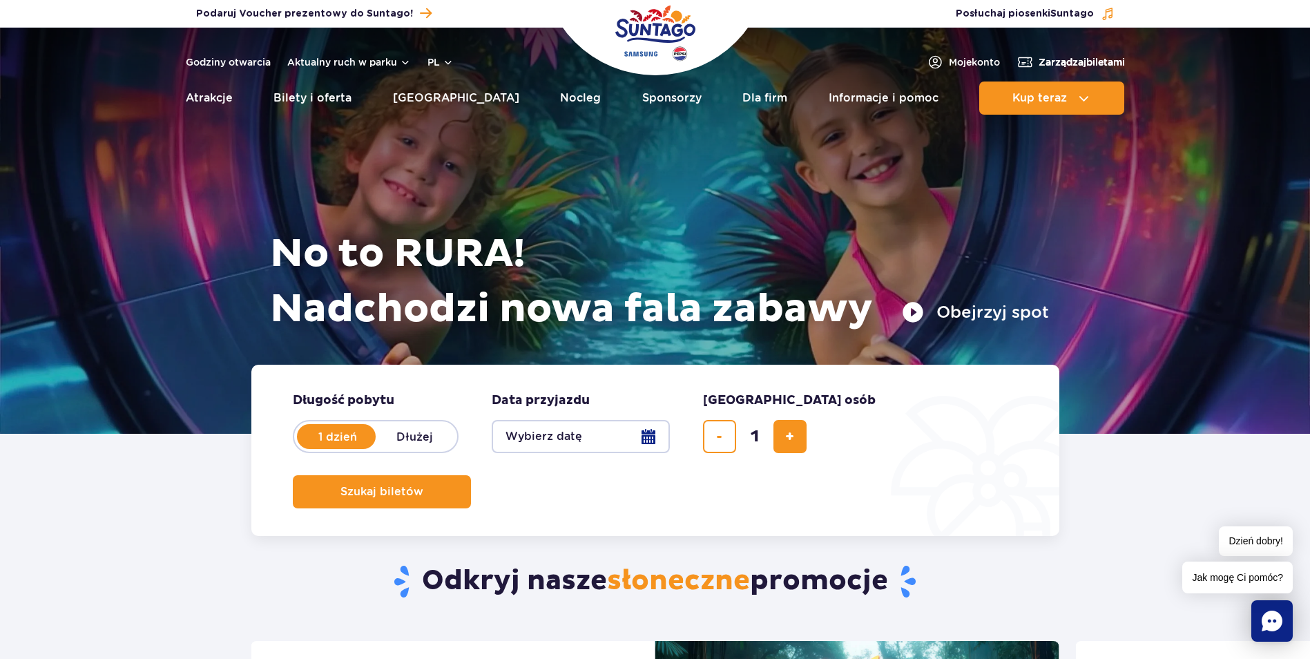
click at [1068, 61] on span "Zarządzaj biletami" at bounding box center [1082, 62] width 86 height 14
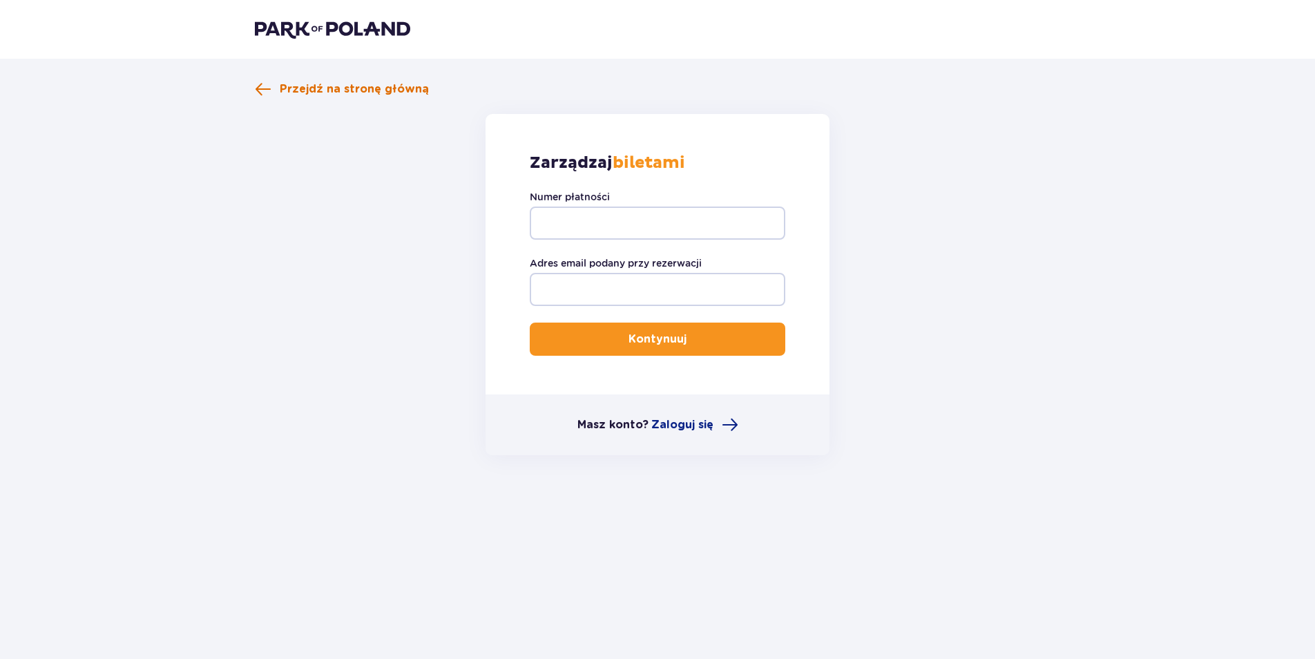
click at [343, 89] on span "Przejdź na stronę główną" at bounding box center [354, 89] width 149 height 15
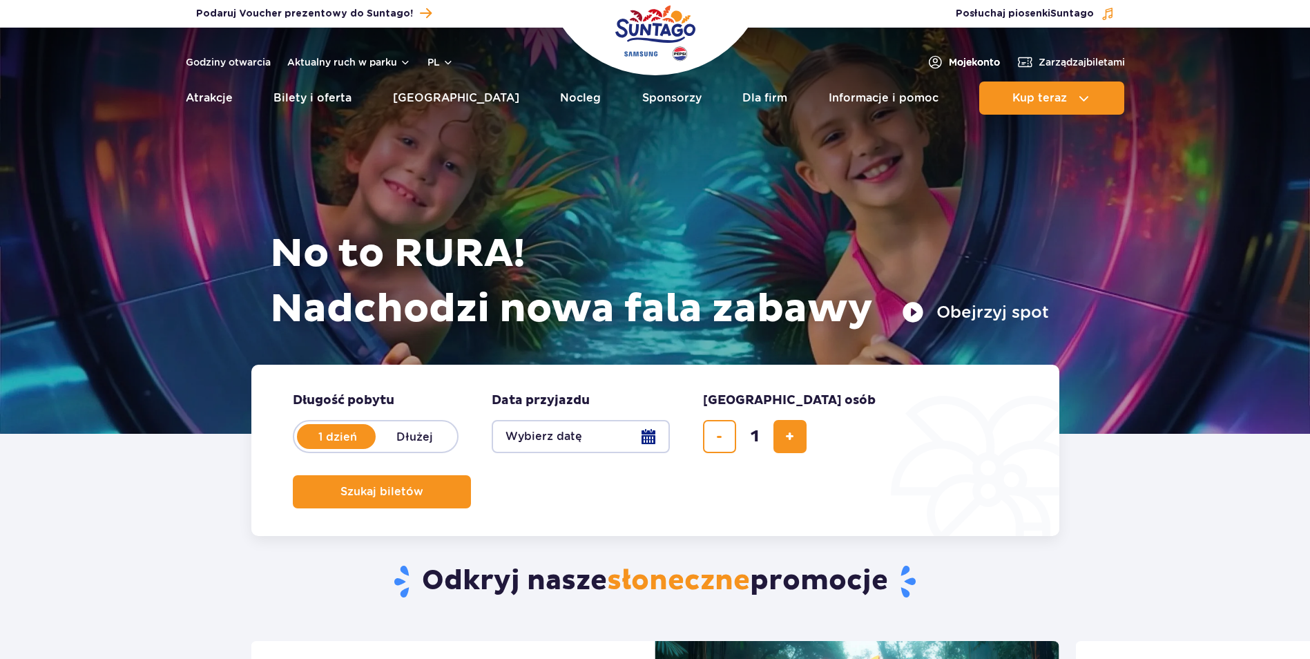
click at [967, 59] on span "Moje konto" at bounding box center [974, 62] width 51 height 14
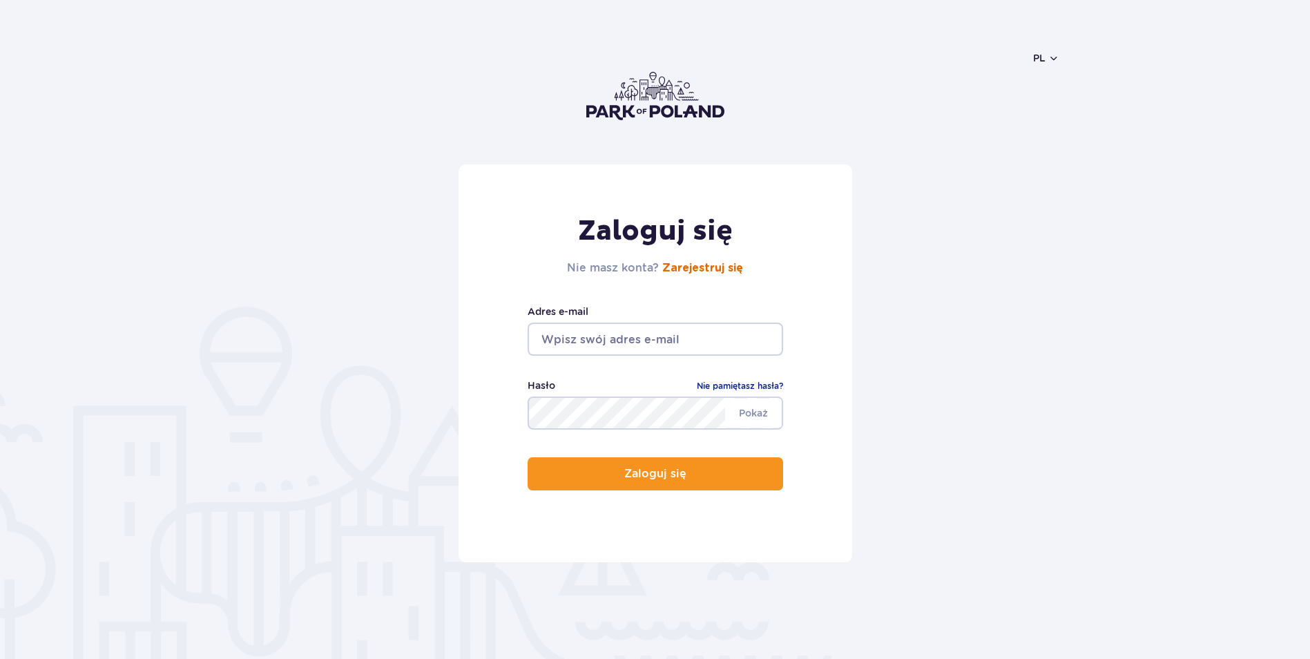
click at [695, 268] on link "Zarejestruj się" at bounding box center [702, 268] width 81 height 11
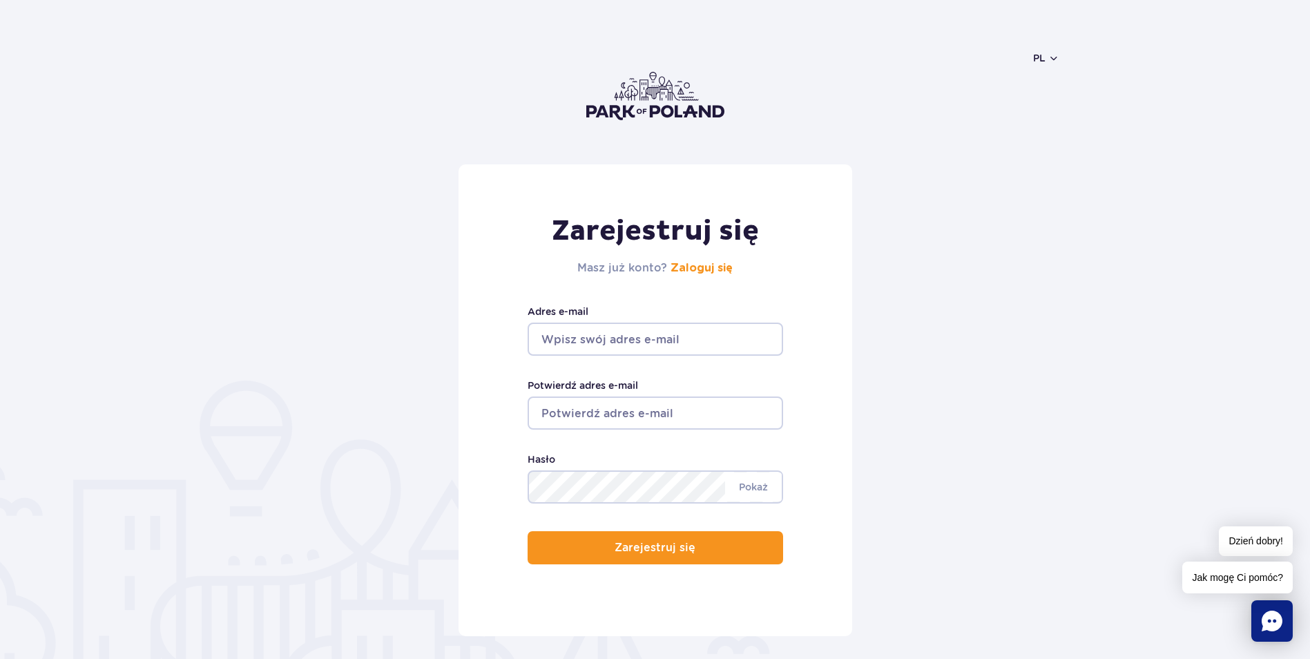
click at [682, 349] on input "Adres e-mail" at bounding box center [656, 339] width 256 height 33
type input "gabrielobolewicz@gmail.com"
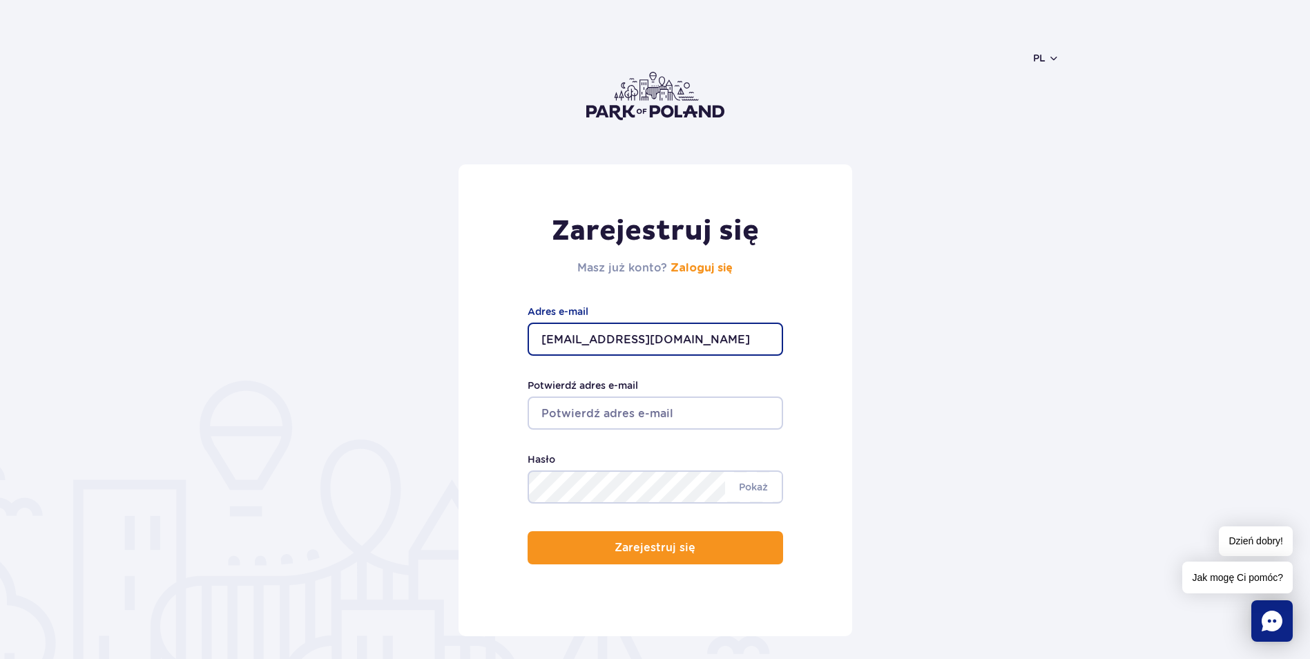
type input "gabrielobolewicz@gmail.com"
click at [722, 343] on input "gabrielobolewicz@gmail.com" at bounding box center [656, 339] width 256 height 33
click at [1033, 294] on form "Zarejestruj się Masz już konto? Zaloguj się gabrielobolewicz@gmail.com Adres e-…" at bounding box center [655, 400] width 809 height 472
drag, startPoint x: 727, startPoint y: 338, endPoint x: 400, endPoint y: 353, distance: 327.1
click at [400, 353] on form "Zarejestruj się Masz już konto? Zaloguj się gabrielobolewicz@gmail.com Adres e-…" at bounding box center [655, 400] width 809 height 472
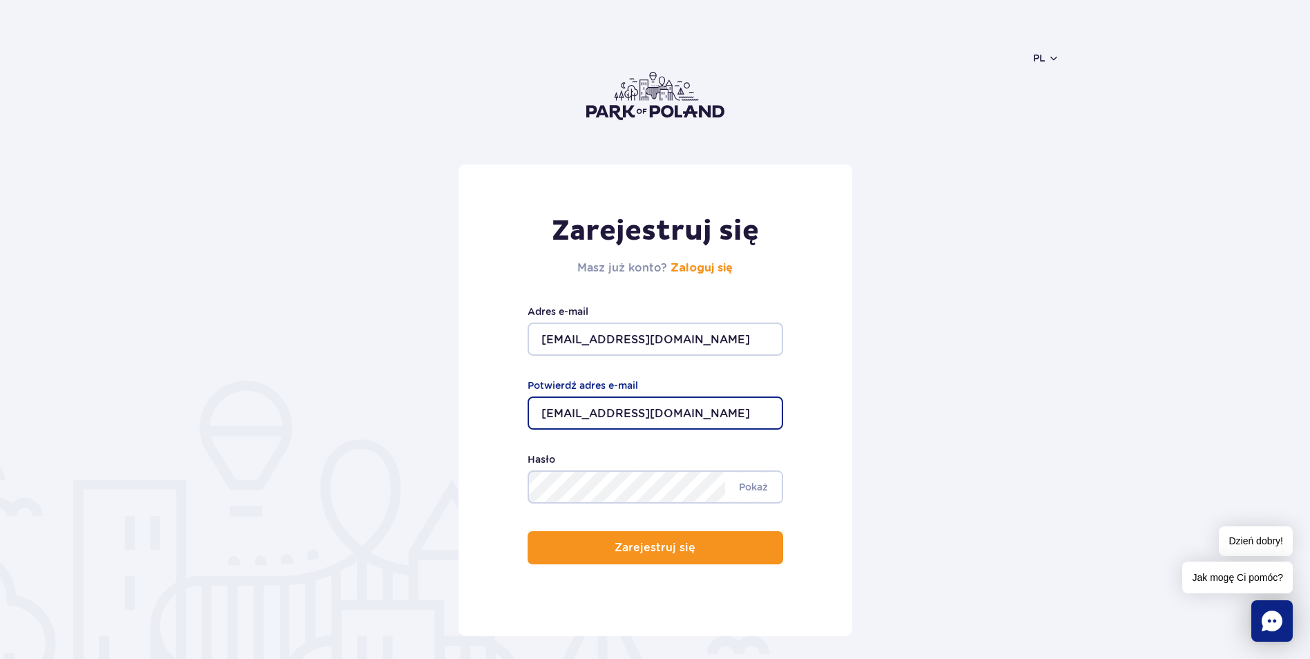
click at [720, 410] on input "gabrielobolewicz@gmail.com" at bounding box center [656, 413] width 256 height 33
drag, startPoint x: 720, startPoint y: 414, endPoint x: 414, endPoint y: 426, distance: 305.6
click at [414, 426] on form "Zarejestruj się Masz już konto? Zaloguj się archigab@tlen.pl Adres e-mail gabri…" at bounding box center [655, 400] width 809 height 472
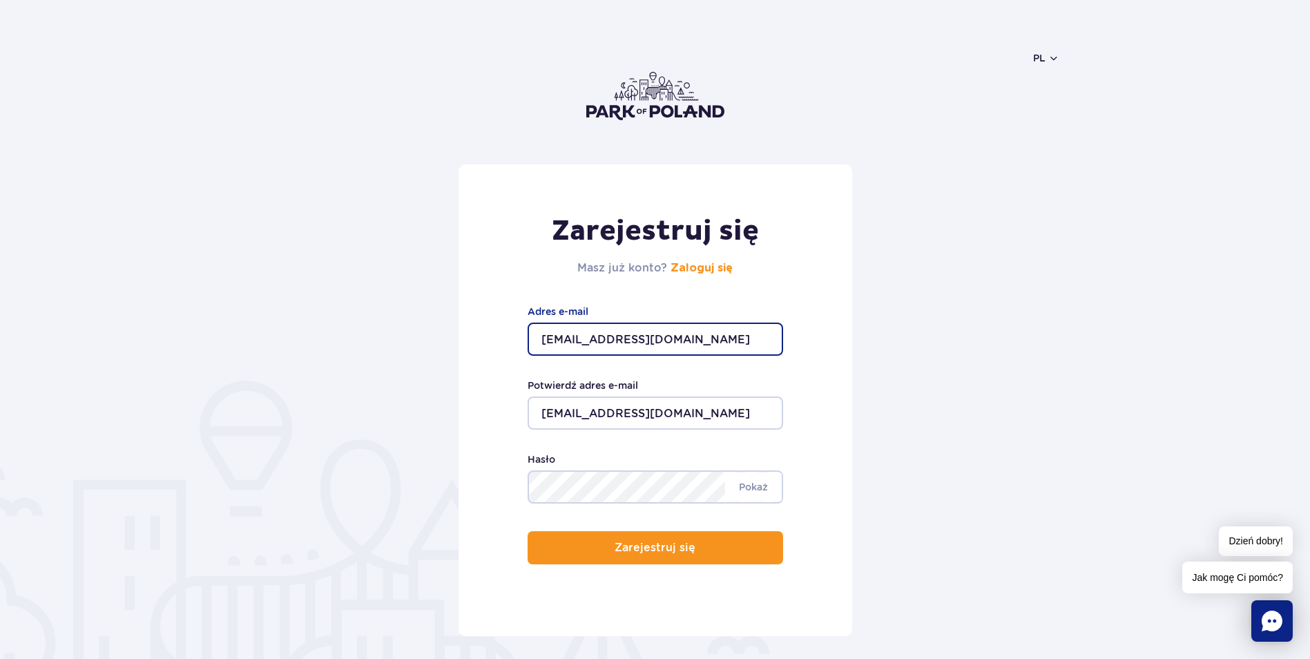
drag, startPoint x: 654, startPoint y: 336, endPoint x: 392, endPoint y: 355, distance: 262.5
click at [392, 355] on form "Zarejestruj się Masz już konto? Zaloguj się archigab@tlen.pl Adres e-mail gabri…" at bounding box center [655, 400] width 809 height 472
click at [880, 356] on form "Zarejestruj się Masz już konto? Zaloguj się archigab@tlen.pl Adres e-mail gabri…" at bounding box center [655, 400] width 809 height 472
drag, startPoint x: 689, startPoint y: 342, endPoint x: 399, endPoint y: 363, distance: 291.6
click at [399, 363] on form "Zarejestruj się Masz już konto? Zaloguj się archigab@tlen.pl Adres e-mail gabri…" at bounding box center [655, 400] width 809 height 472
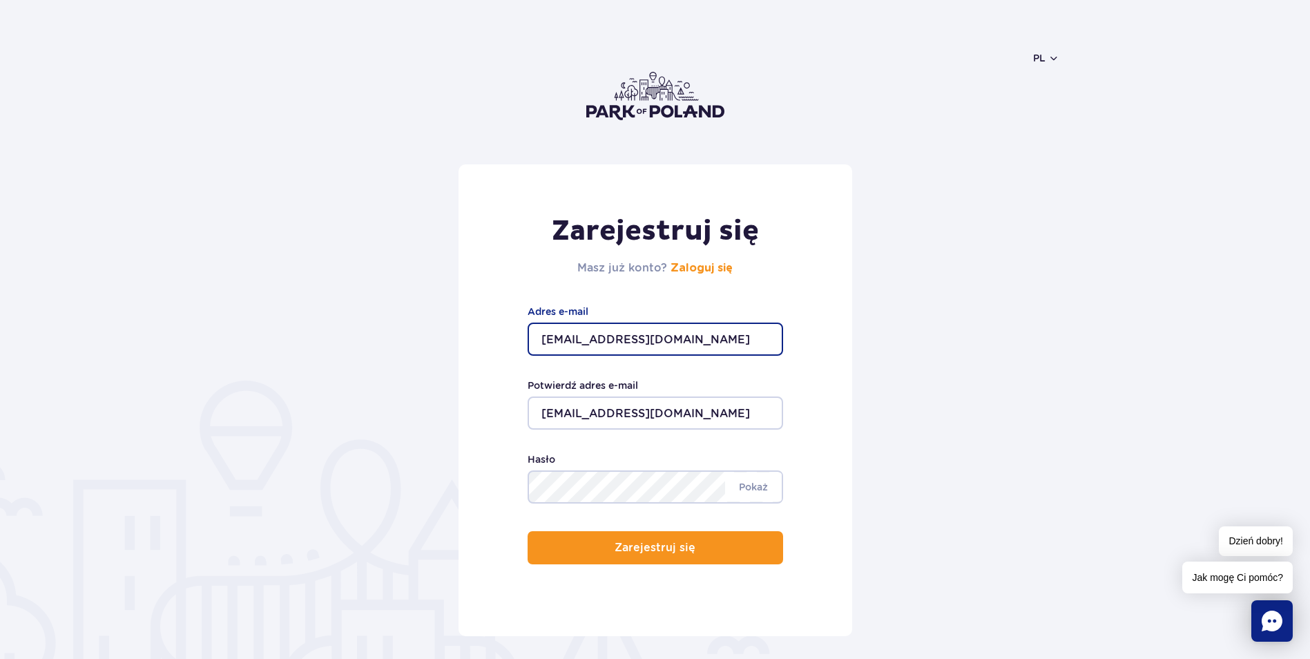
click at [958, 342] on form "Zarejestruj się Masz już konto? Zaloguj się gabrielobolewicz@gmail.com Adres e-…" at bounding box center [655, 400] width 809 height 472
drag, startPoint x: 714, startPoint y: 344, endPoint x: 374, endPoint y: 367, distance: 340.6
click at [374, 367] on form "Zarejestruj się Masz już konto? Zaloguj się gabrielobolewicz@gmail.com Adres e-…" at bounding box center [655, 400] width 809 height 472
type input "[EMAIL_ADDRESS][DOMAIN_NAME]"
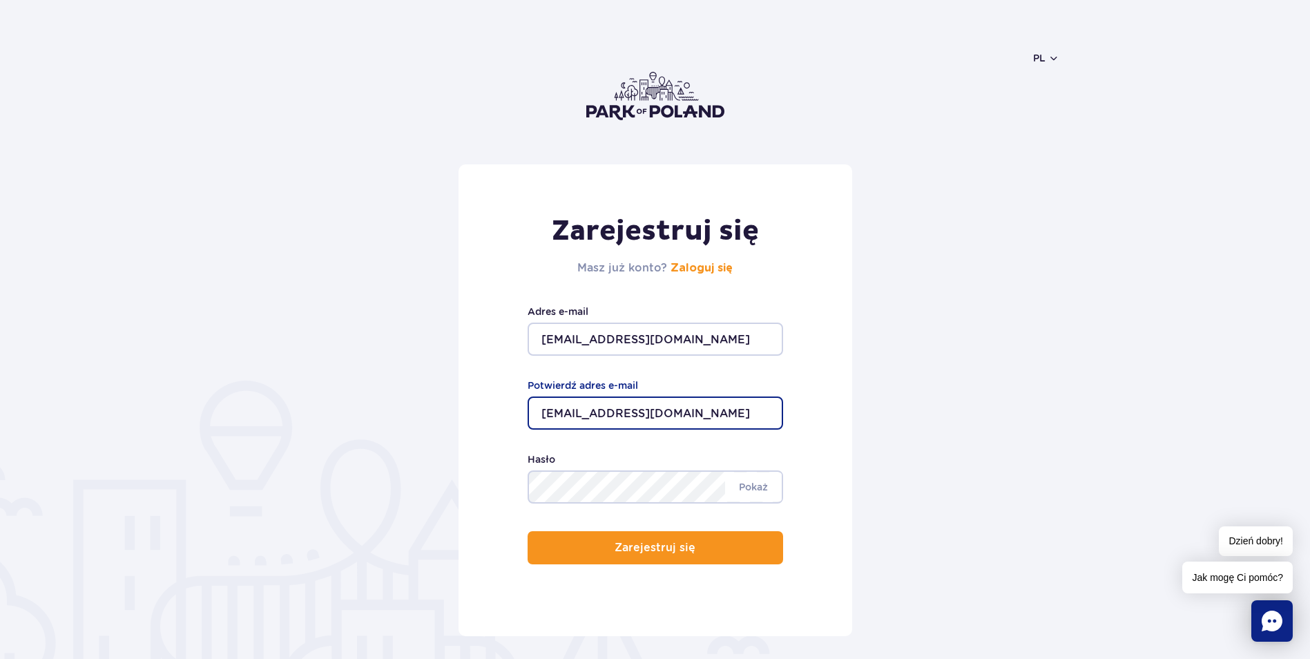
drag, startPoint x: 720, startPoint y: 411, endPoint x: 487, endPoint y: 418, distance: 232.9
click at [487, 418] on div "Zarejestruj się Masz już konto? Zaloguj się archigab@tlen.pl Adres e-mail gabri…" at bounding box center [656, 400] width 394 height 472
type input "[EMAIL_ADDRESS][DOMAIN_NAME]"
click at [640, 546] on p "Zarejestruj się" at bounding box center [649, 548] width 81 height 12
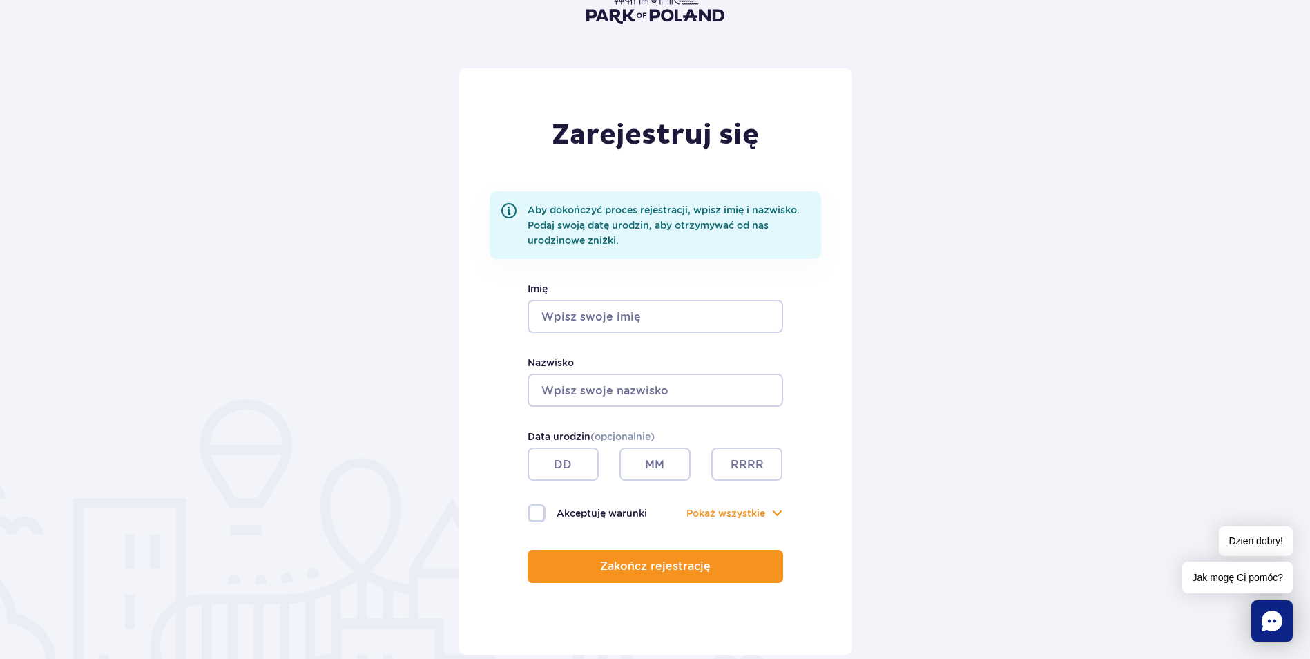
scroll to position [138, 0]
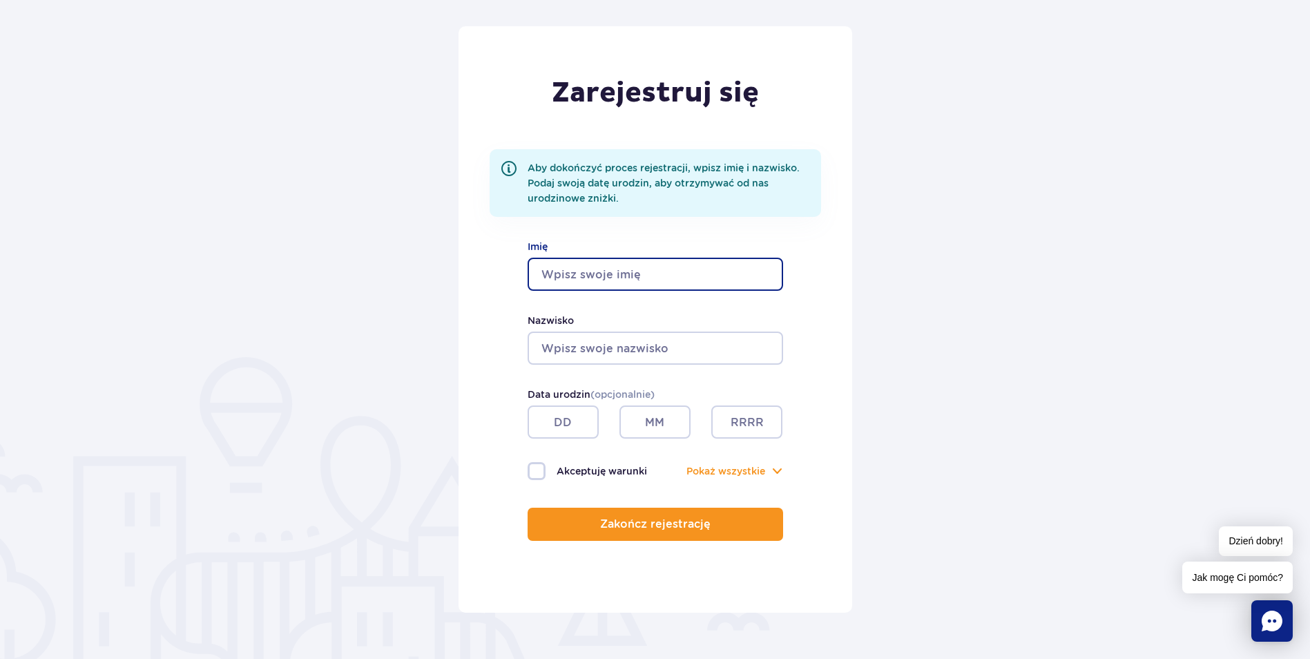
click at [665, 274] on input "Imię" at bounding box center [656, 274] width 256 height 33
type input "[PERSON_NAME]"
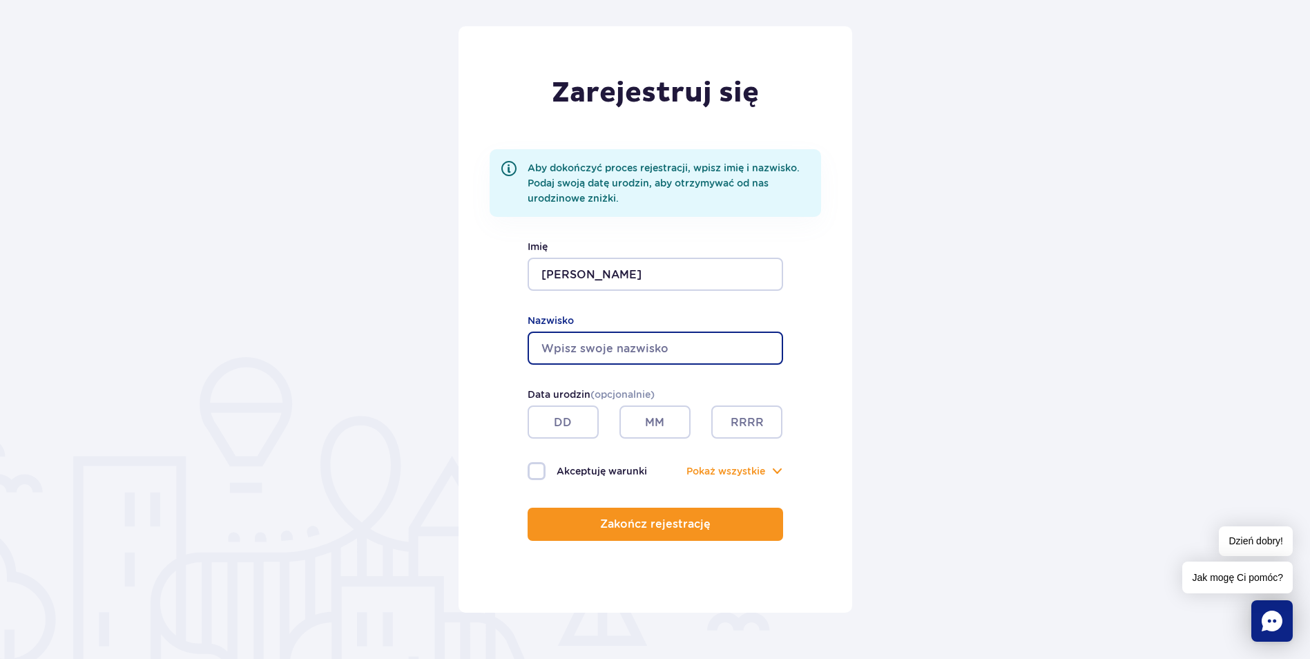
click at [642, 348] on input "Nazwisko" at bounding box center [656, 348] width 256 height 33
type input "[PERSON_NAME]"
click at [566, 415] on input "text" at bounding box center [563, 421] width 71 height 33
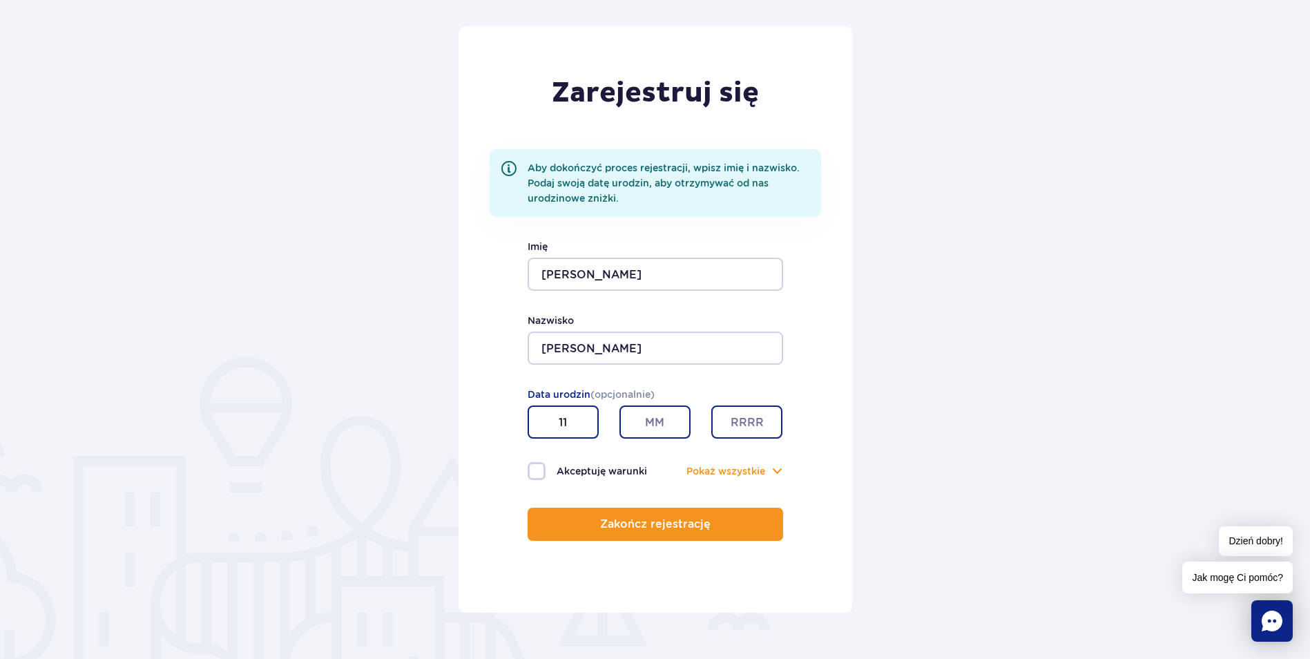
type input "11"
click at [656, 422] on input "text" at bounding box center [655, 421] width 71 height 33
type input "02"
drag, startPoint x: 720, startPoint y: 419, endPoint x: 741, endPoint y: 420, distance: 20.8
click at [720, 419] on input "text" at bounding box center [747, 421] width 71 height 33
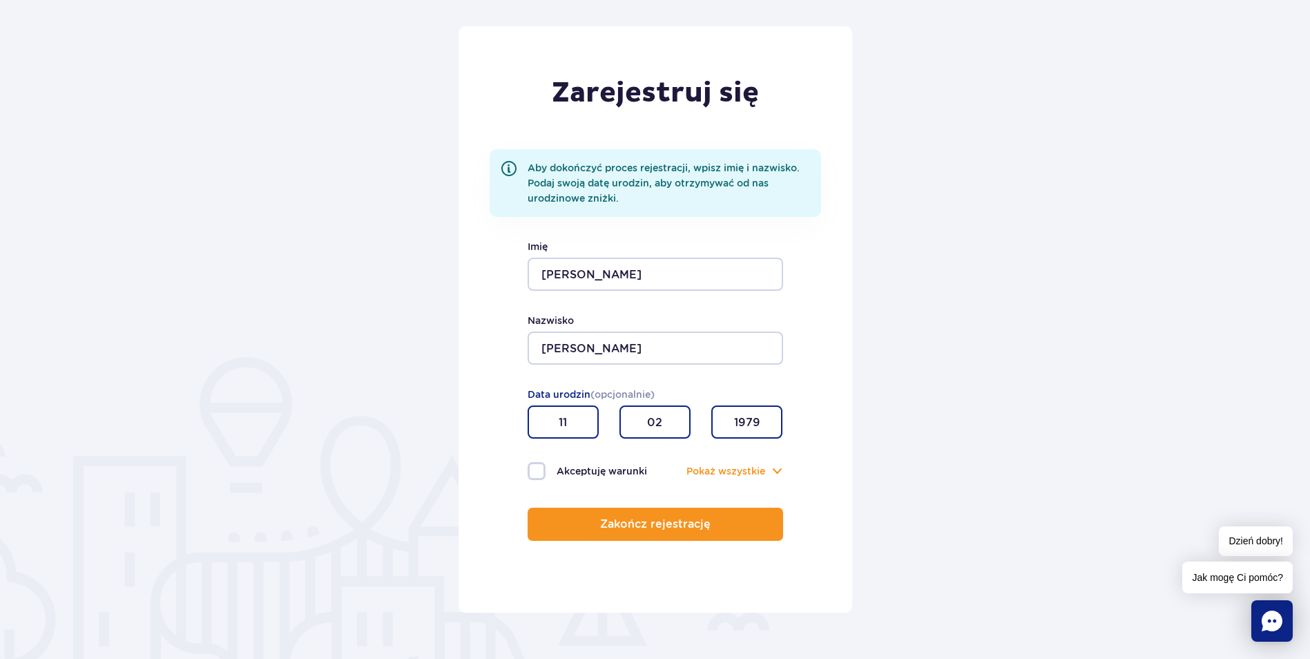
type input "1979"
click at [550, 470] on label "Akceptuję warunki" at bounding box center [592, 471] width 128 height 18
click at [543, 465] on input "Akceptuję warunki" at bounding box center [535, 463] width 15 height 3
checkbox input "true"
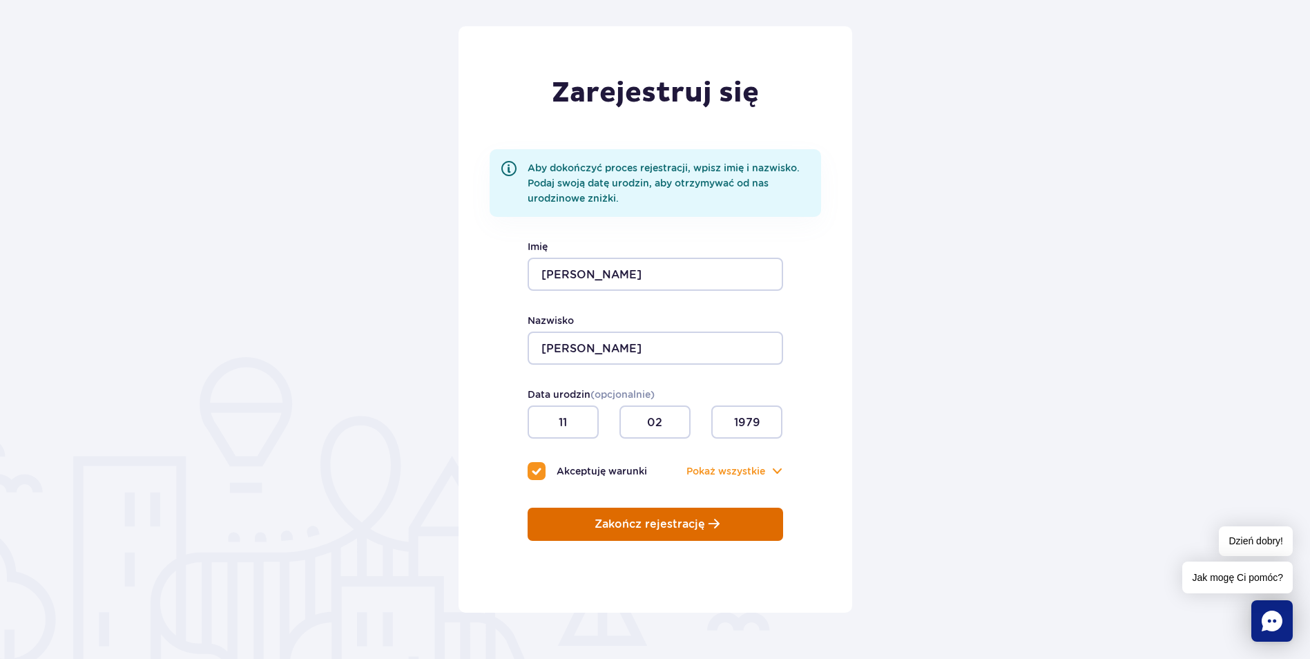
click at [691, 530] on p "Zakończ rejestrację" at bounding box center [650, 524] width 111 height 12
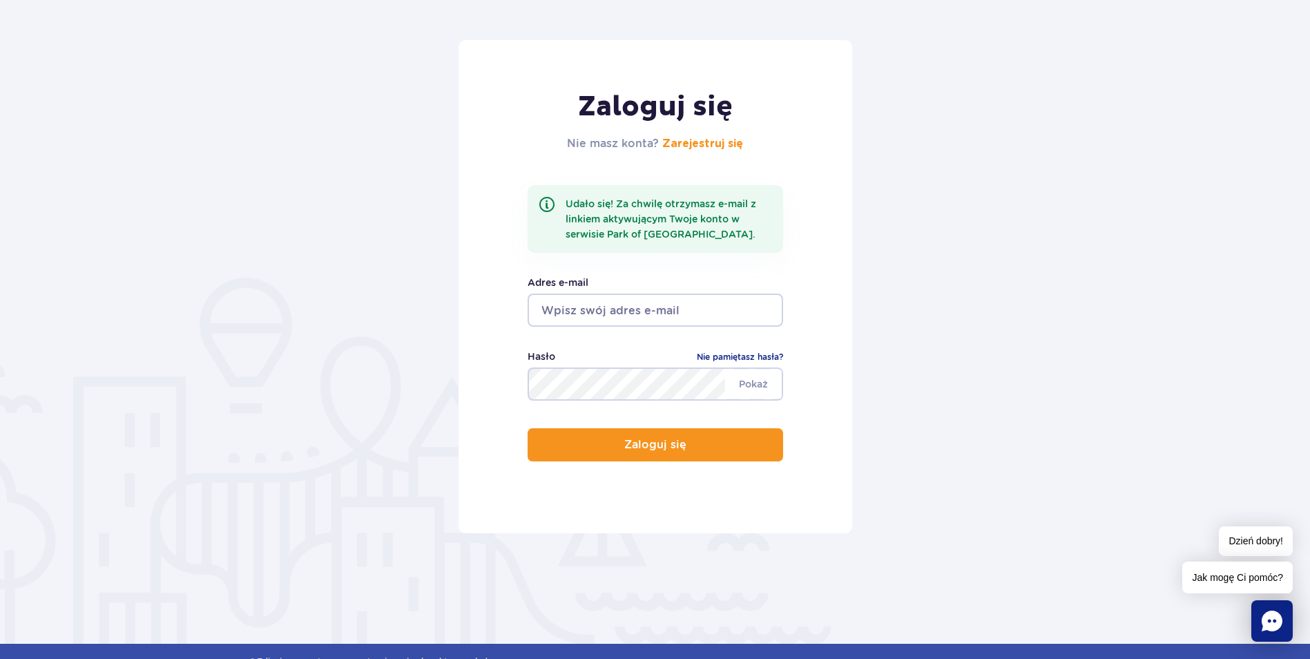
scroll to position [138, 0]
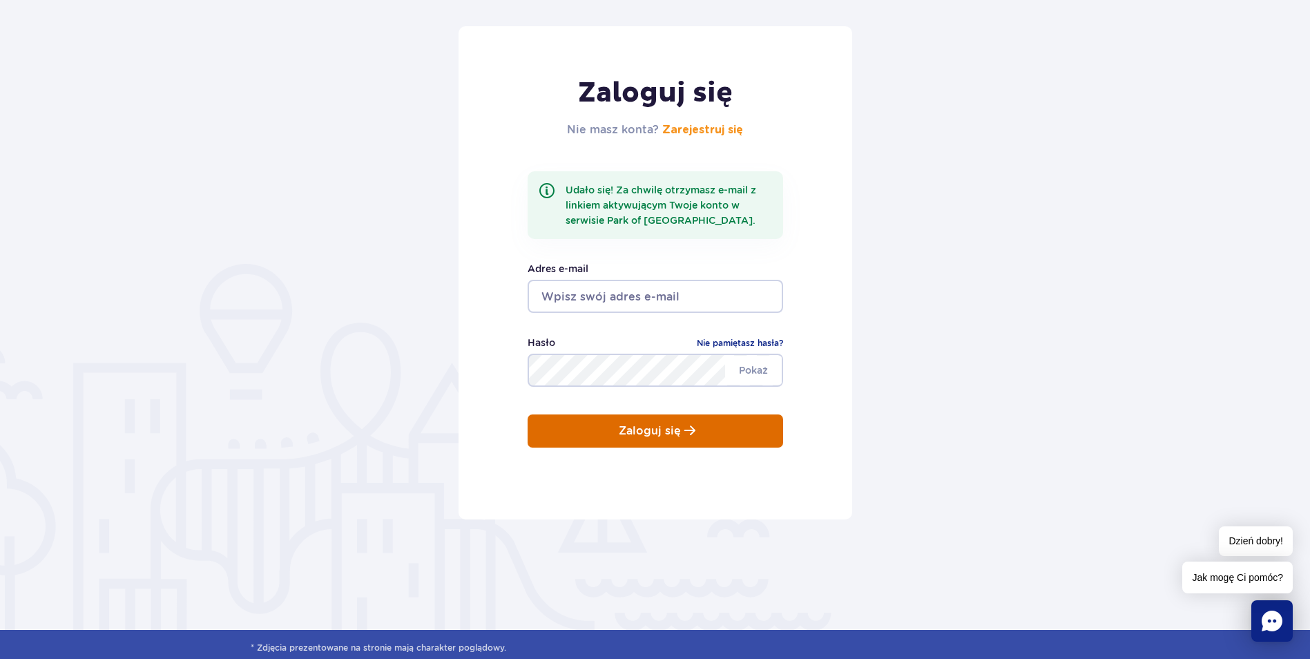
type input "[EMAIL_ADDRESS][DOMAIN_NAME]"
click at [636, 433] on p "Zaloguj się" at bounding box center [650, 431] width 62 height 12
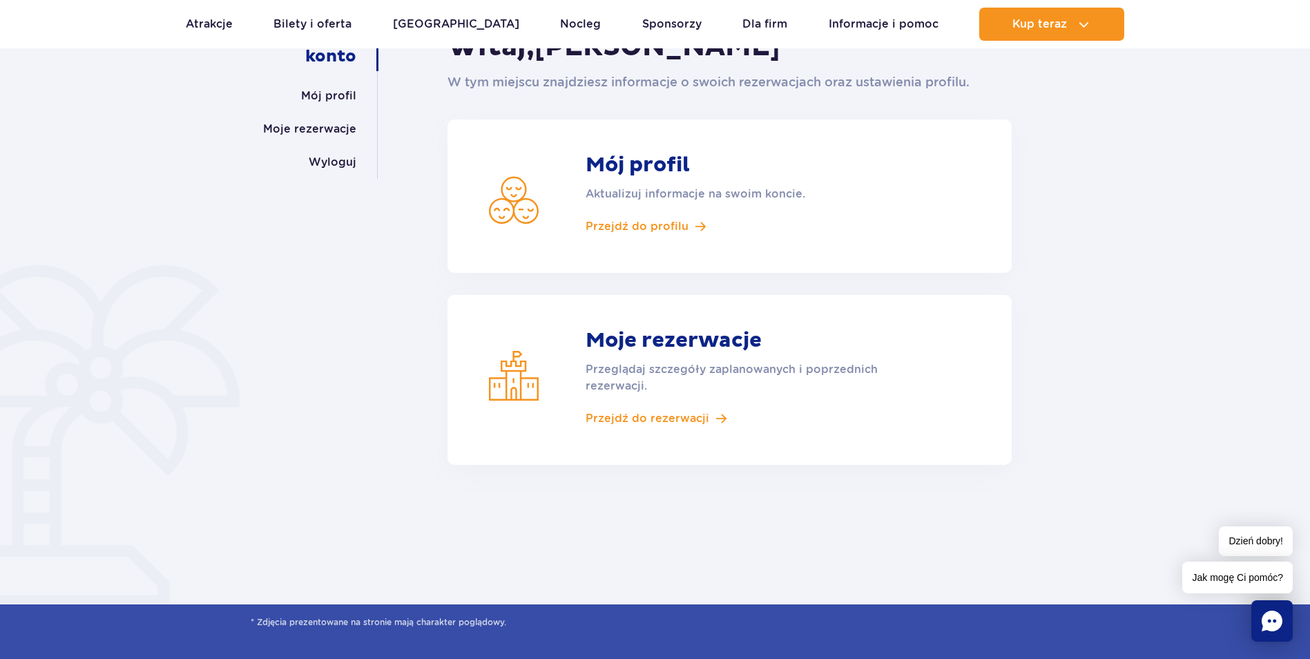
scroll to position [207, 0]
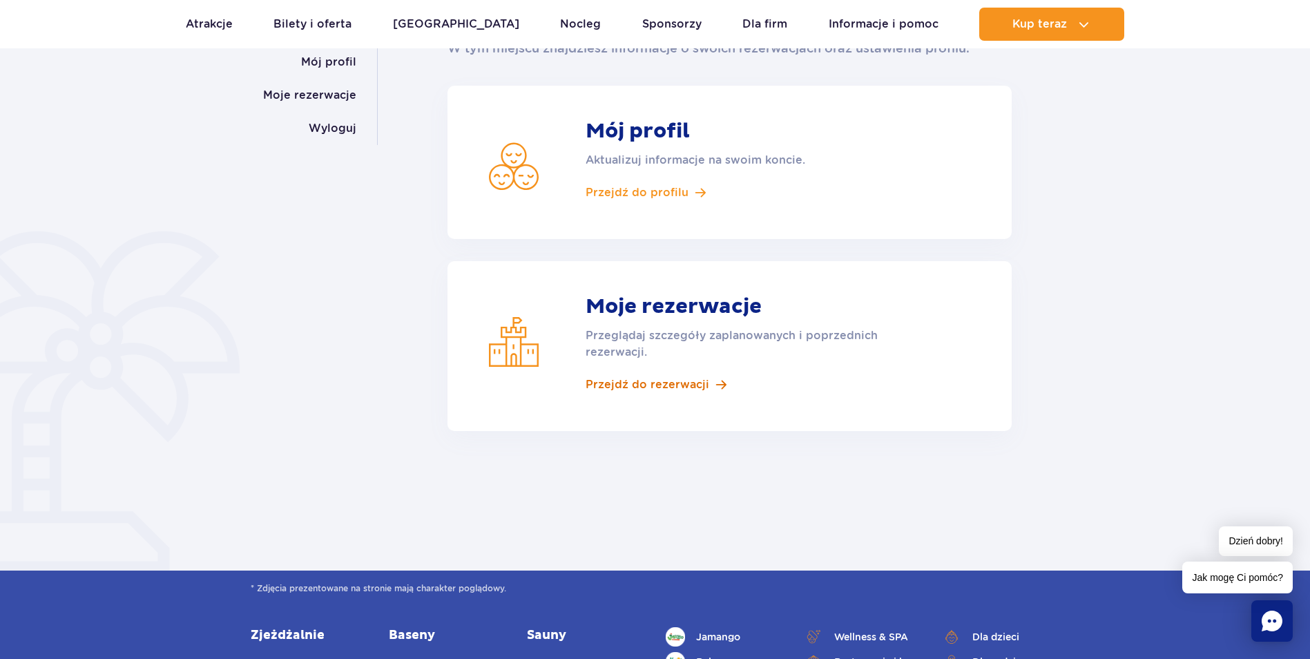
click at [670, 385] on span "Przejdź do rezerwacji" at bounding box center [648, 384] width 124 height 15
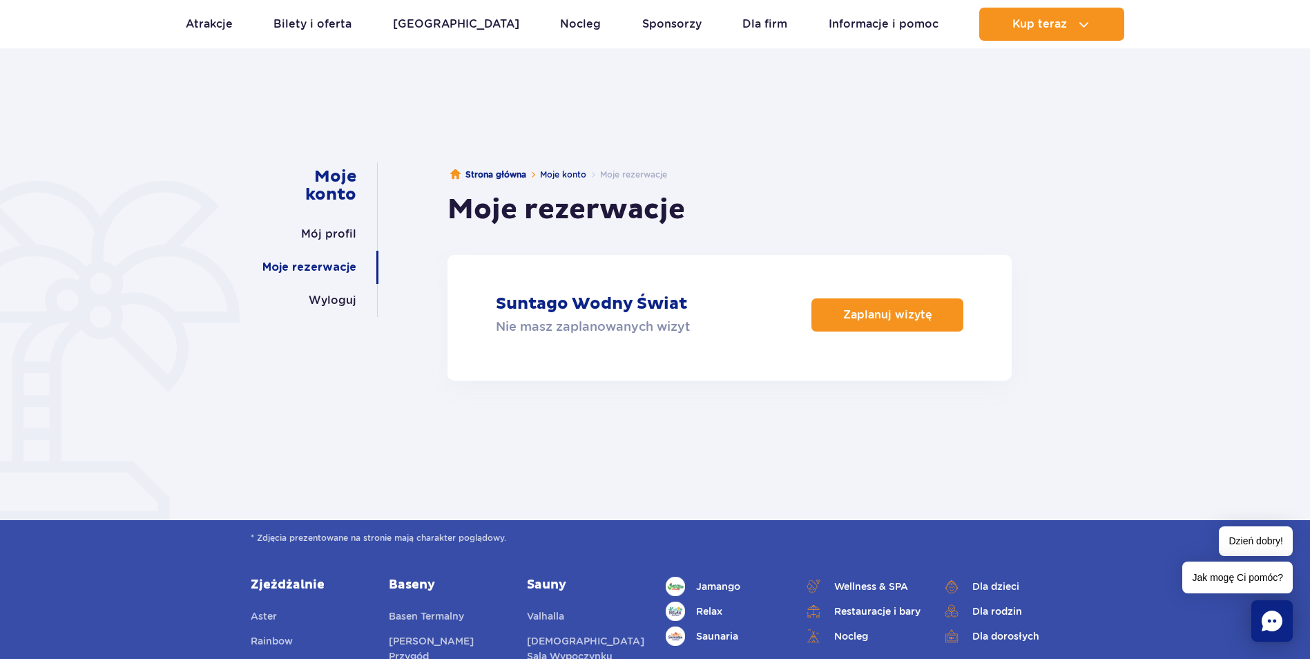
scroll to position [138, 0]
